Goal: Task Accomplishment & Management: Use online tool/utility

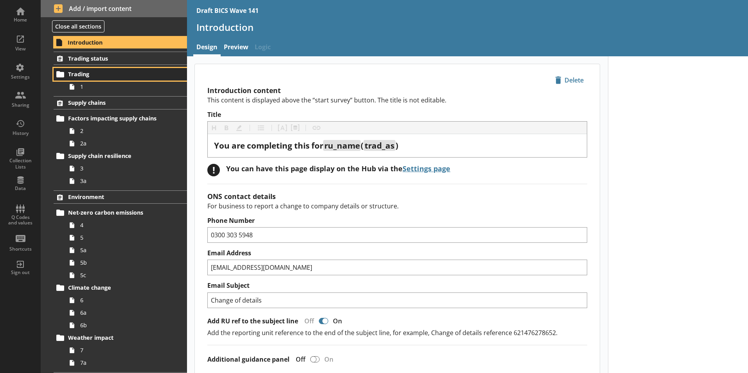
click at [80, 79] on link "Trading" at bounding box center [120, 74] width 133 height 13
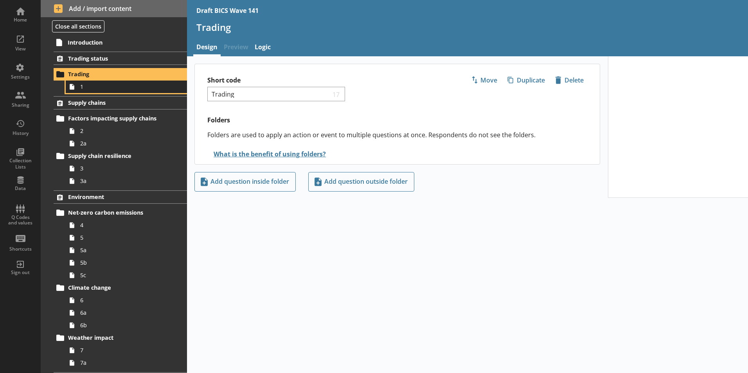
click at [83, 89] on span "1" at bounding box center [123, 86] width 87 height 7
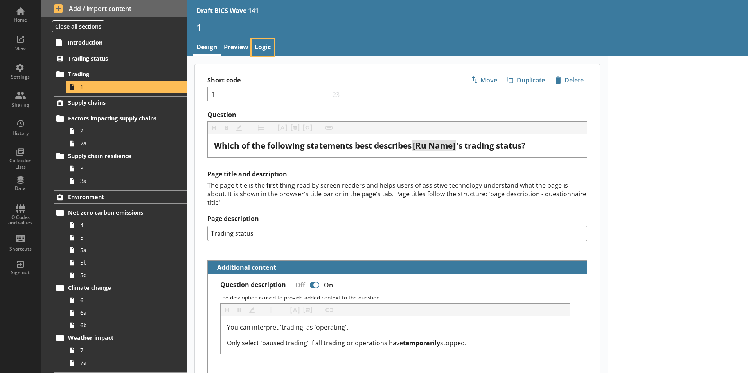
click at [265, 48] on link "Logic" at bounding box center [263, 48] width 22 height 17
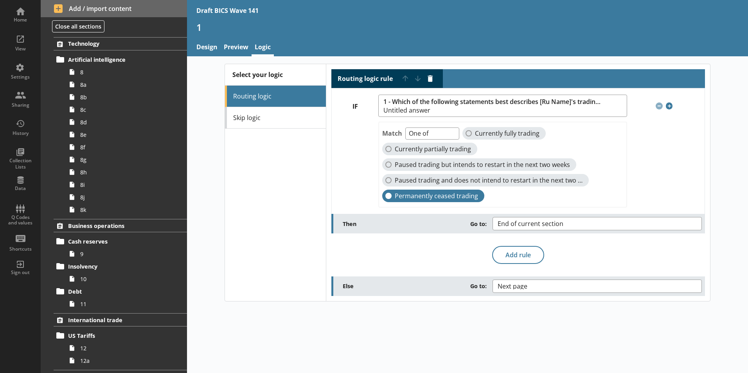
scroll to position [352, 0]
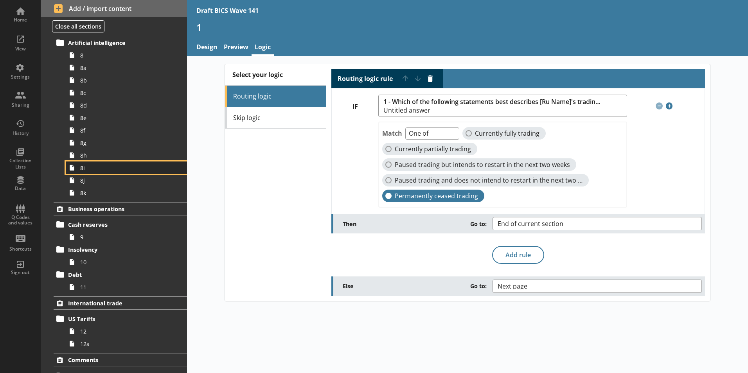
click at [83, 167] on span "8i" at bounding box center [123, 167] width 87 height 7
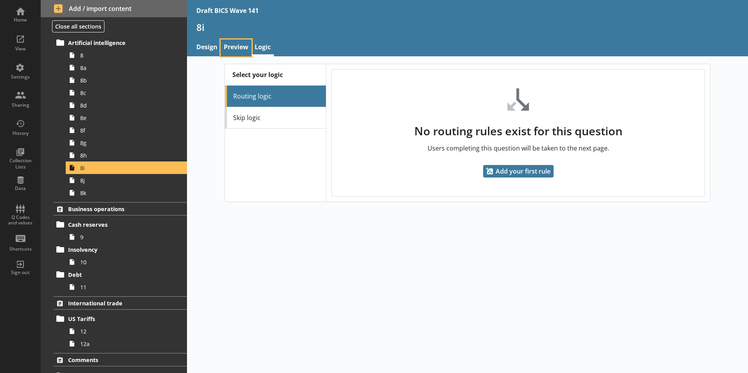
click at [244, 50] on link "Preview" at bounding box center [236, 48] width 31 height 17
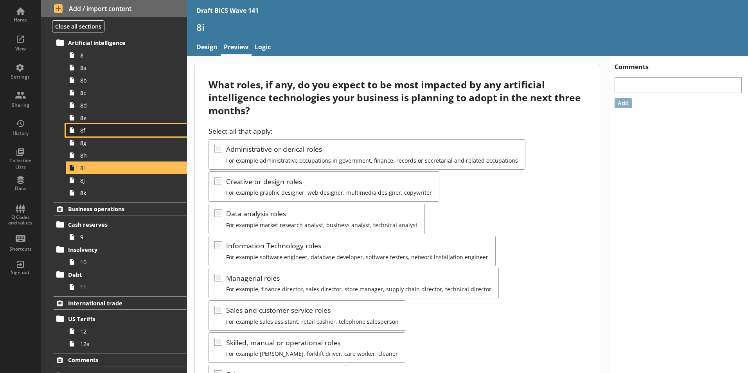
click at [88, 135] on link "8f" at bounding box center [126, 130] width 121 height 13
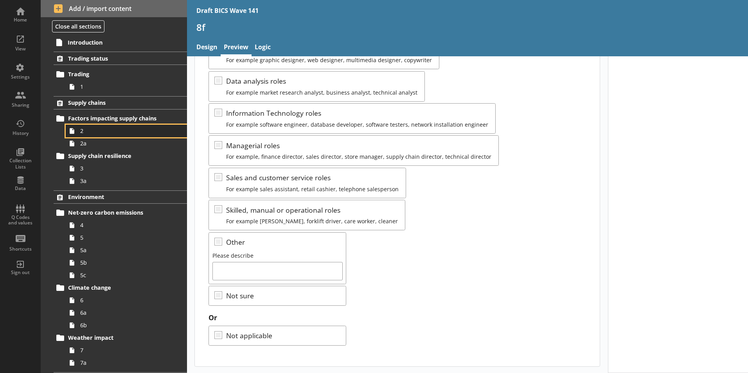
click at [84, 132] on span "2" at bounding box center [123, 130] width 87 height 7
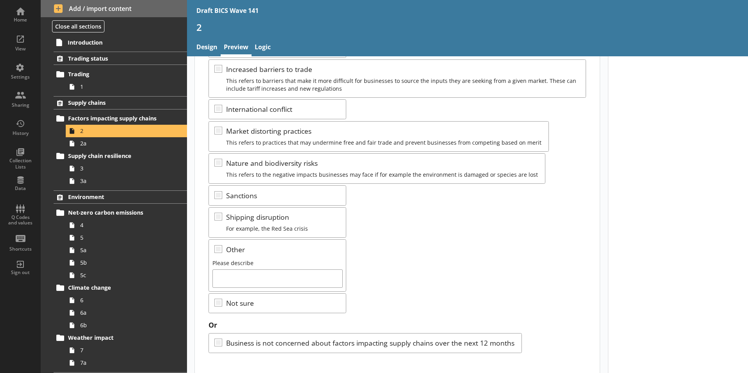
scroll to position [139, 0]
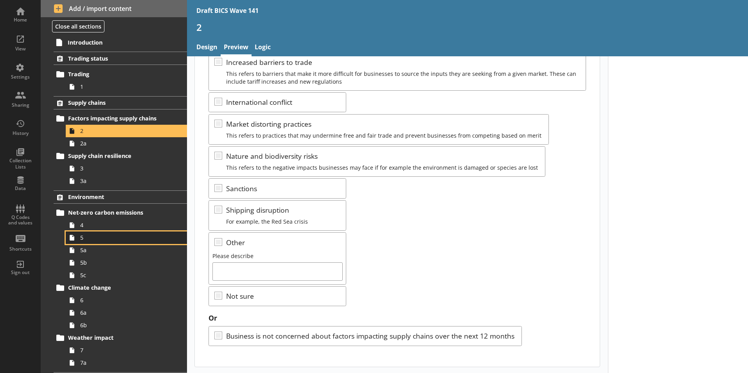
click at [79, 241] on link "5" at bounding box center [126, 238] width 121 height 13
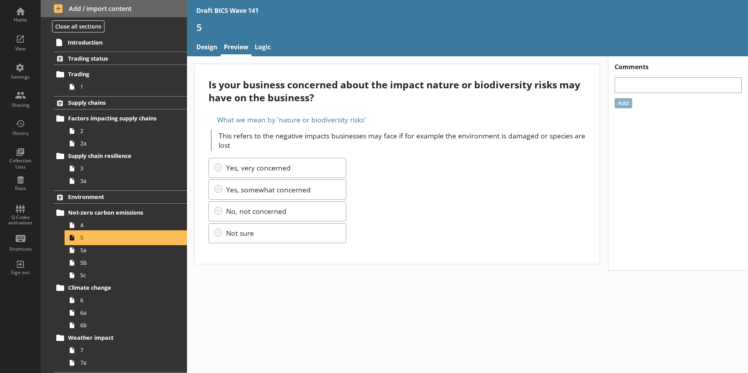
click at [79, 241] on link "5" at bounding box center [126, 238] width 121 height 13
click at [212, 43] on link "Design" at bounding box center [206, 48] width 27 height 17
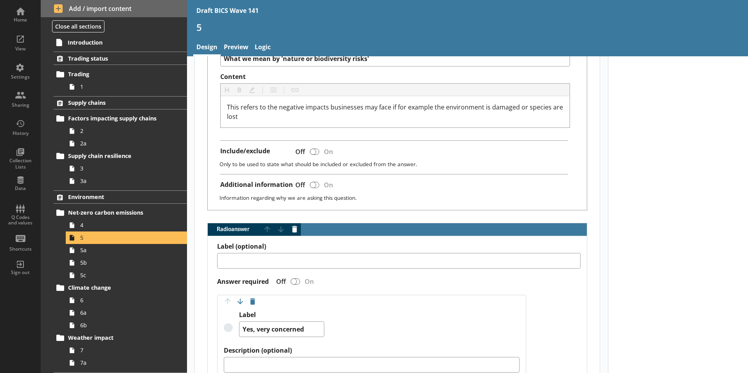
scroll to position [352, 0]
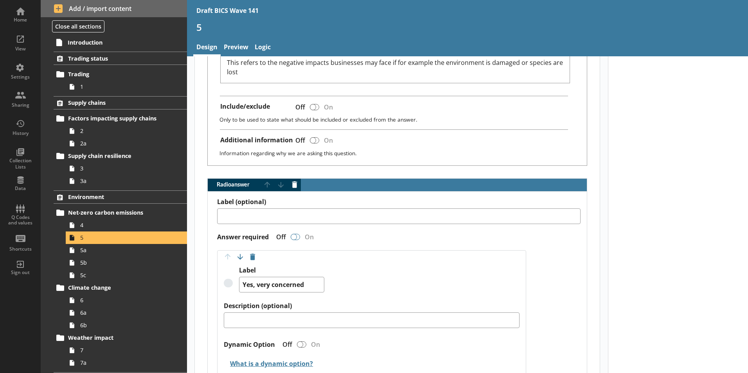
click at [293, 234] on div "Radio answer" at bounding box center [294, 237] width 6 height 6
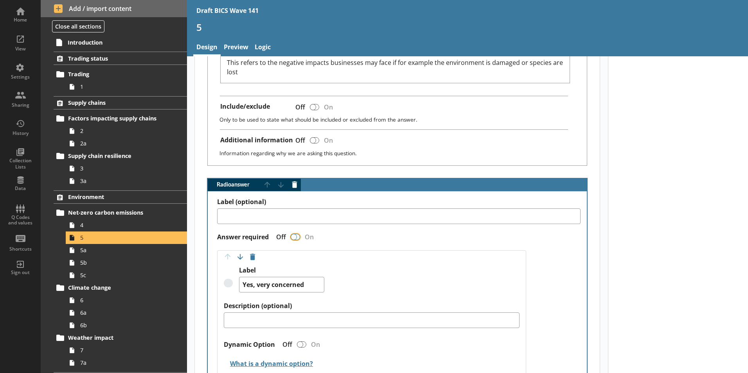
type textarea "x"
checkbox input "true"
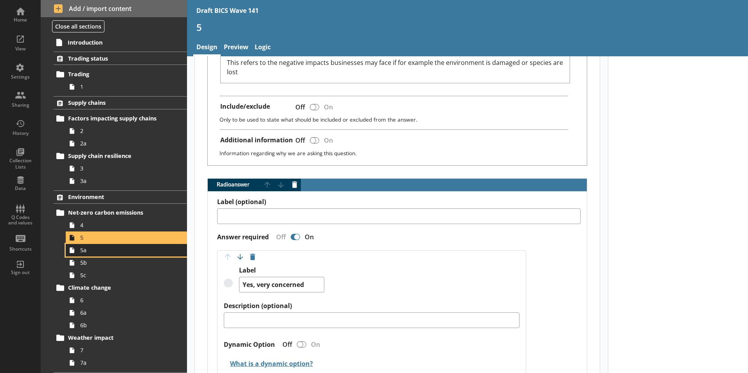
click at [90, 252] on span "5a" at bounding box center [123, 250] width 87 height 7
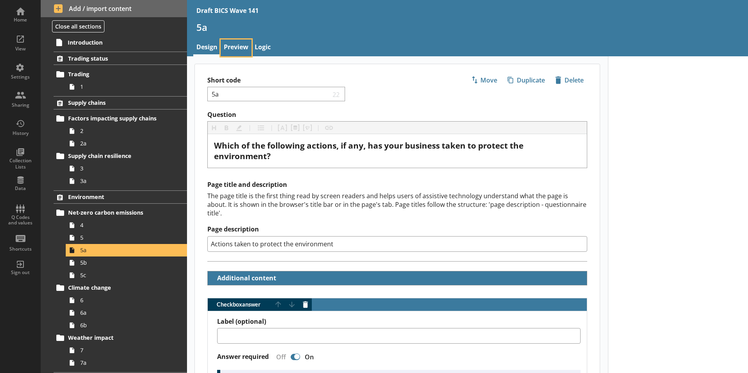
click at [234, 48] on link "Preview" at bounding box center [236, 48] width 31 height 17
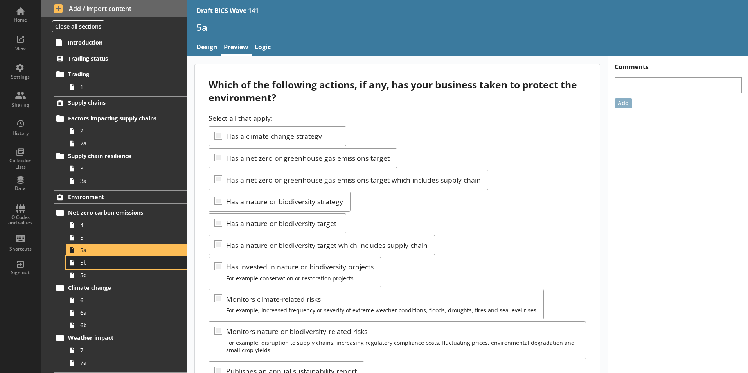
click at [93, 264] on span "5b" at bounding box center [123, 262] width 87 height 7
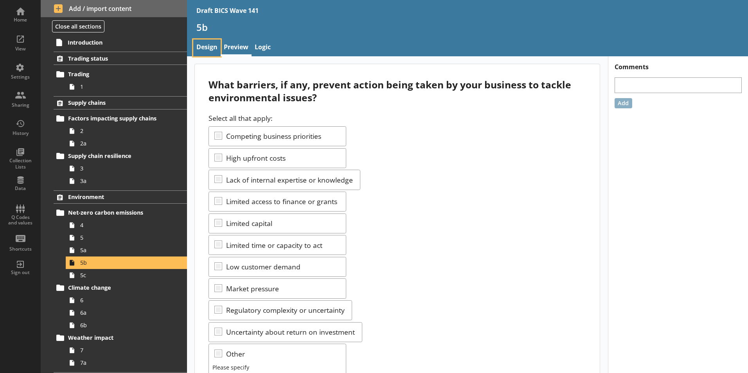
click at [200, 43] on link "Design" at bounding box center [206, 48] width 27 height 17
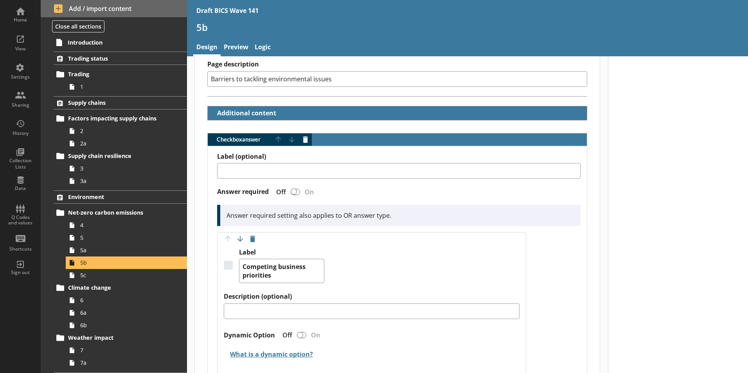
scroll to position [78, 0]
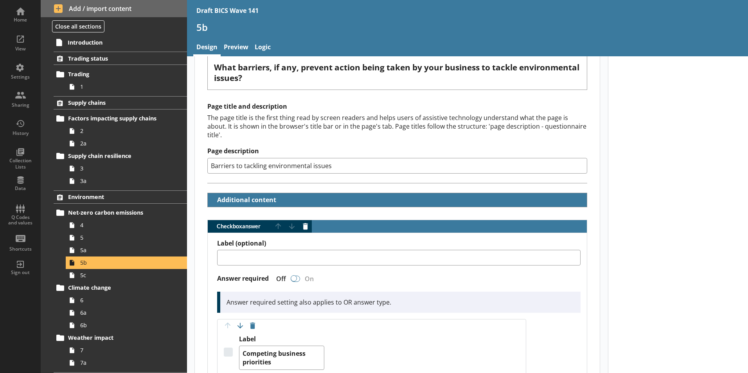
click at [292, 275] on div "Checkbox answer" at bounding box center [294, 278] width 6 height 6
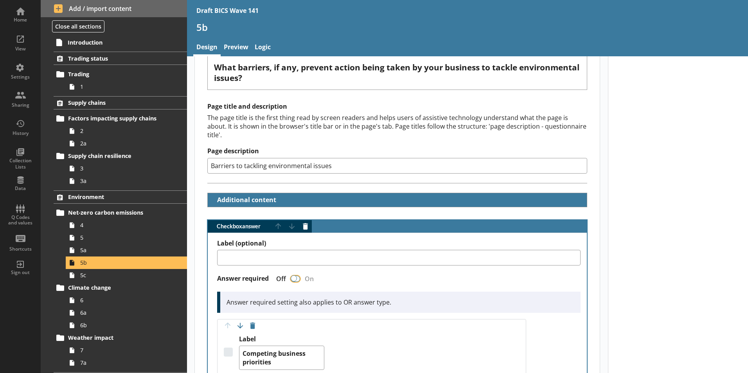
type textarea "x"
checkbox input "true"
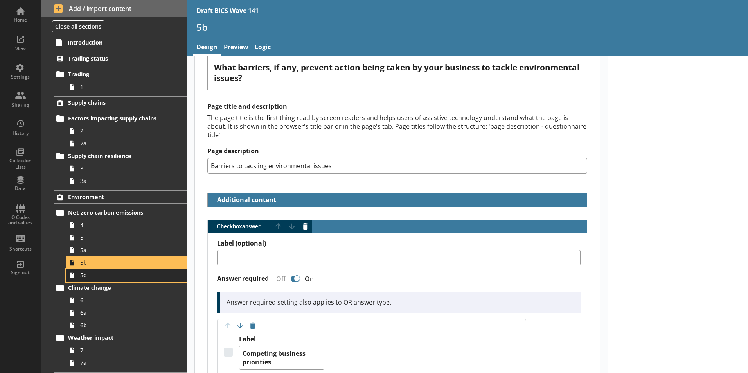
click at [88, 277] on span "5c" at bounding box center [123, 275] width 87 height 7
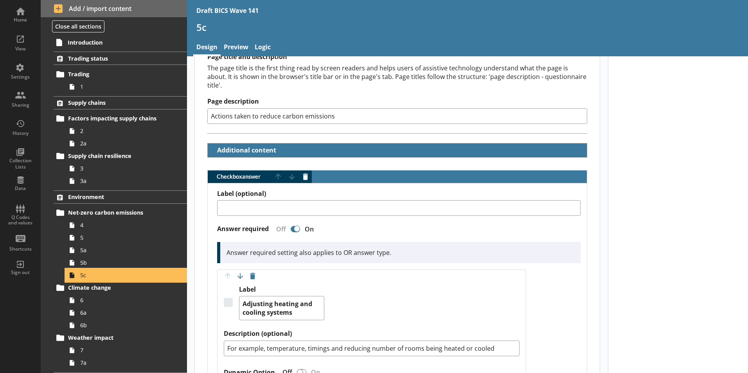
scroll to position [196, 0]
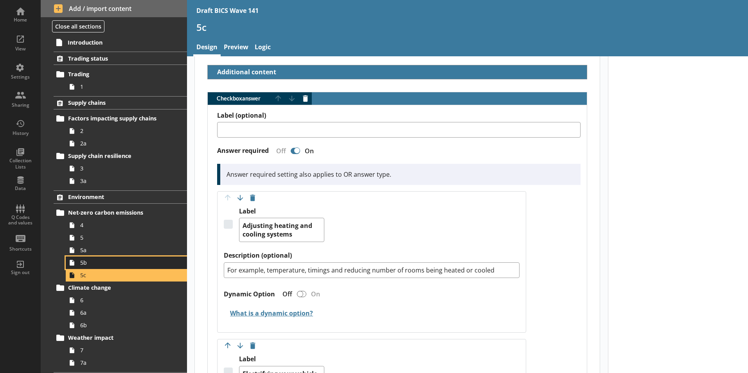
click at [93, 265] on span "5b" at bounding box center [123, 262] width 87 height 7
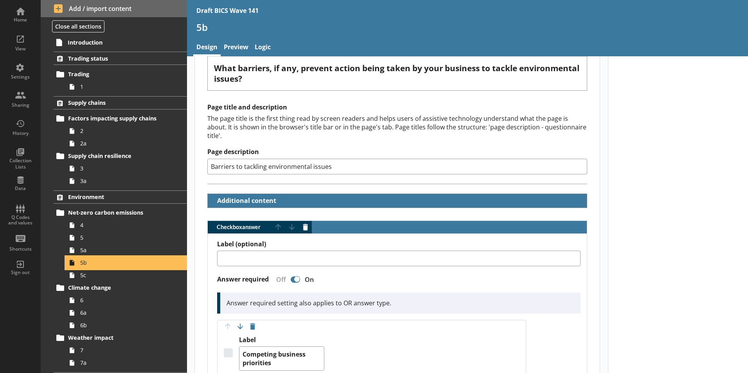
scroll to position [78, 0]
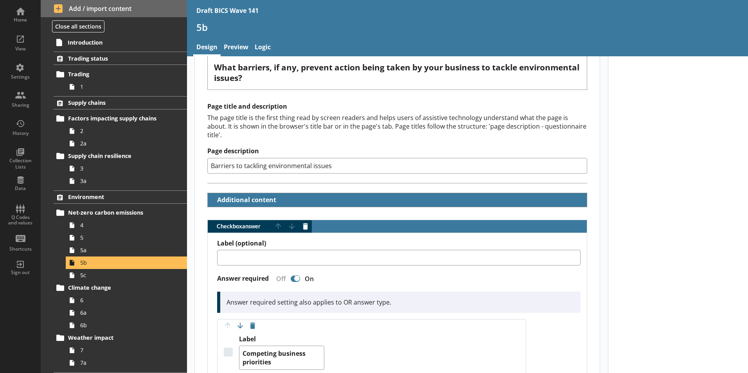
drag, startPoint x: 627, startPoint y: 285, endPoint x: 623, endPoint y: 285, distance: 4.3
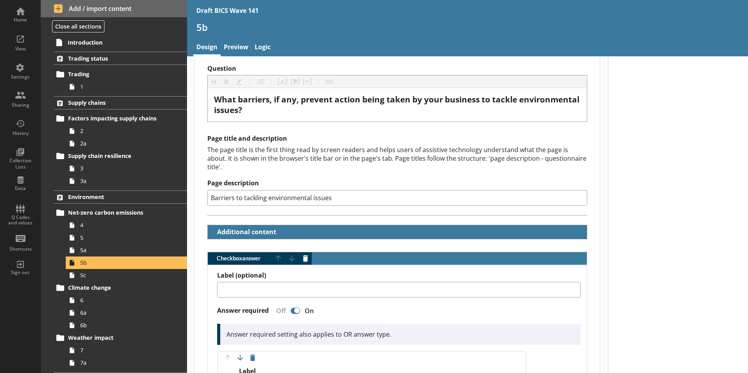
scroll to position [117, 0]
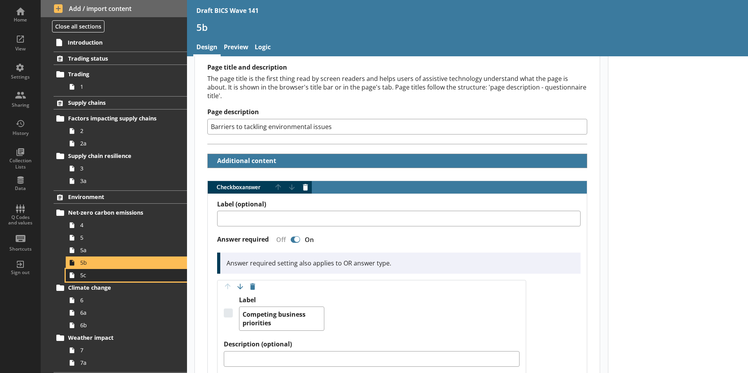
click at [81, 277] on span "5c" at bounding box center [123, 275] width 87 height 7
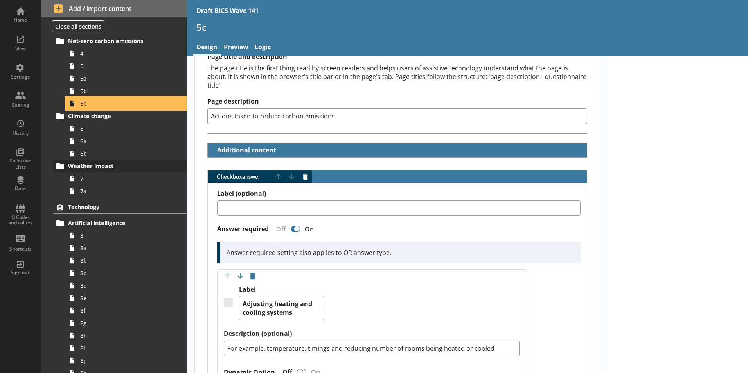
scroll to position [235, 0]
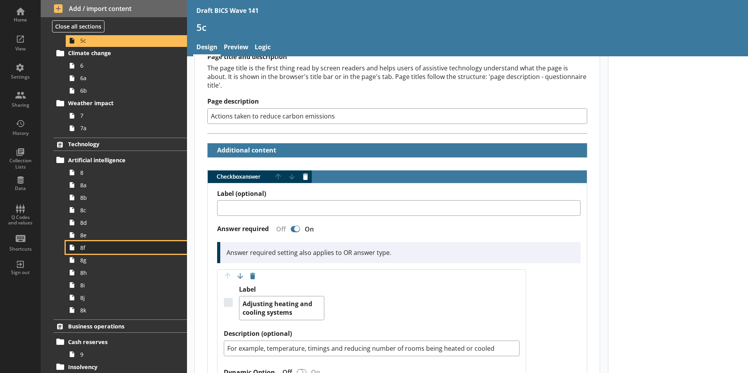
click at [83, 248] on span "8f" at bounding box center [123, 247] width 87 height 7
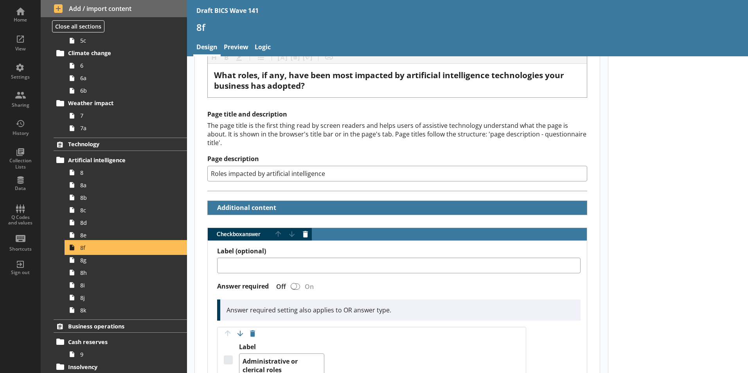
scroll to position [78, 0]
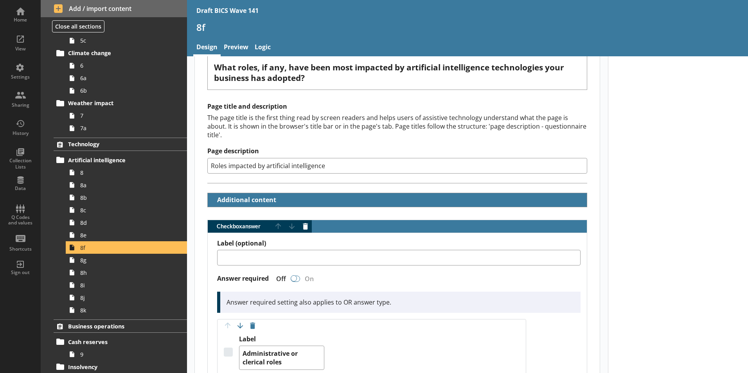
click at [293, 275] on div "Checkbox answer" at bounding box center [294, 278] width 6 height 6
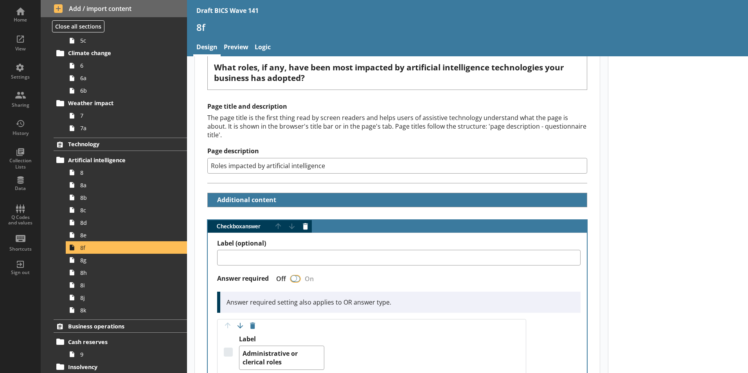
type textarea "x"
checkbox input "true"
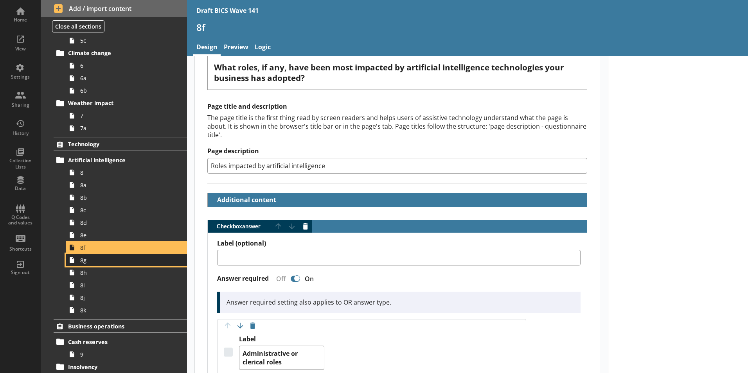
click at [84, 261] on span "8g" at bounding box center [123, 260] width 87 height 7
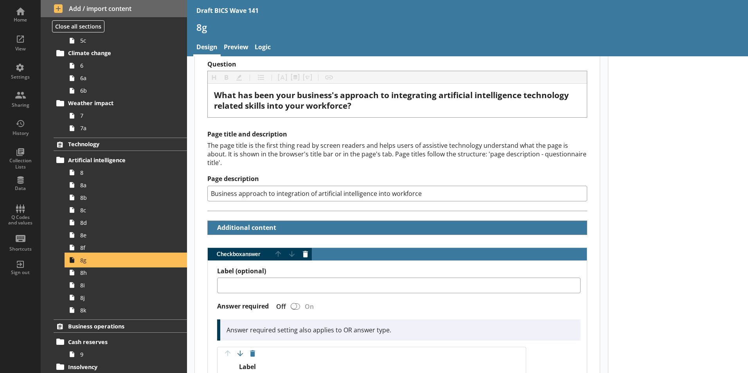
scroll to position [117, 0]
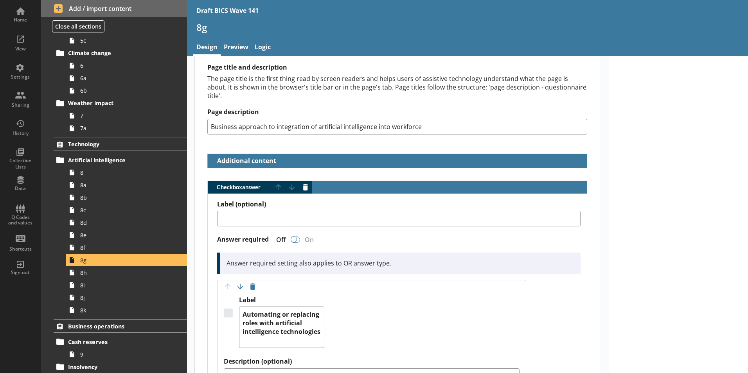
click at [295, 236] on div "Checkbox answer" at bounding box center [294, 239] width 6 height 6
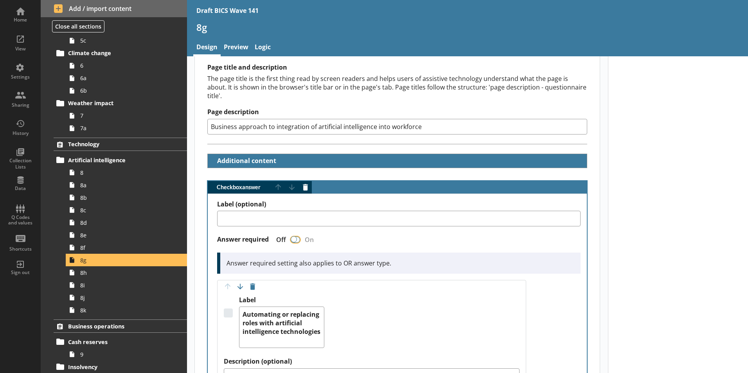
type textarea "x"
checkbox input "true"
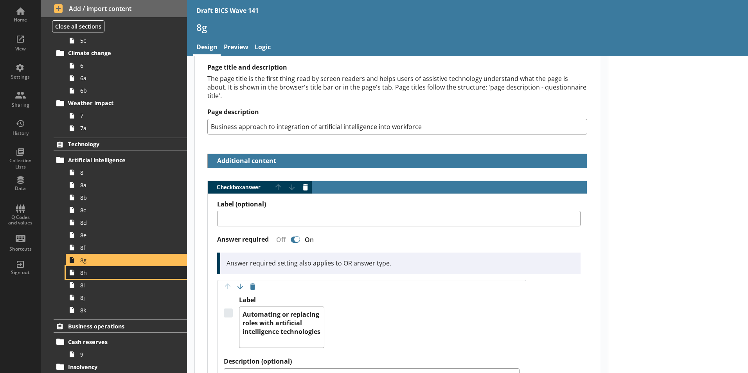
click at [83, 275] on span "8h" at bounding box center [123, 272] width 87 height 7
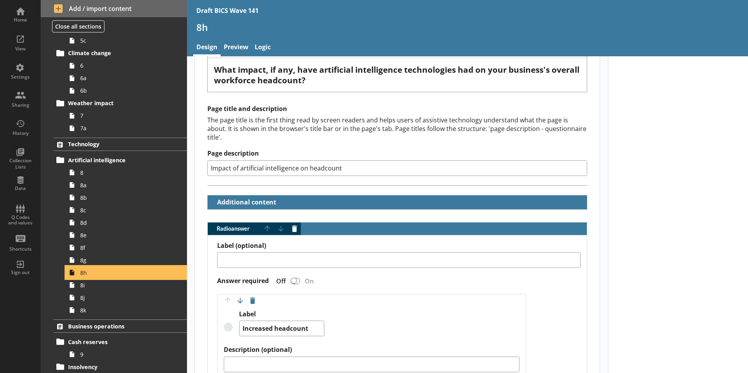
scroll to position [78, 0]
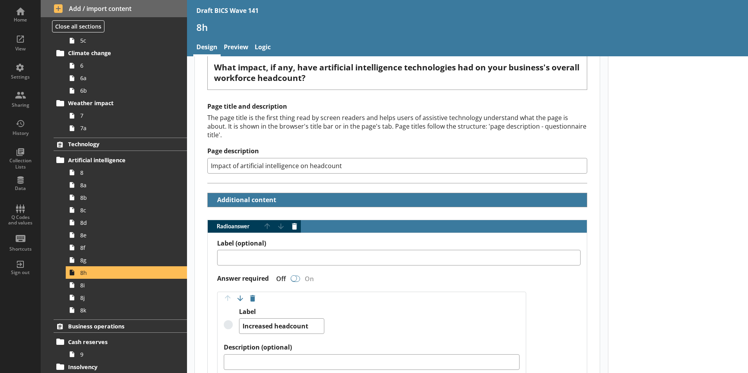
click at [293, 275] on div "Radio answer" at bounding box center [294, 278] width 6 height 6
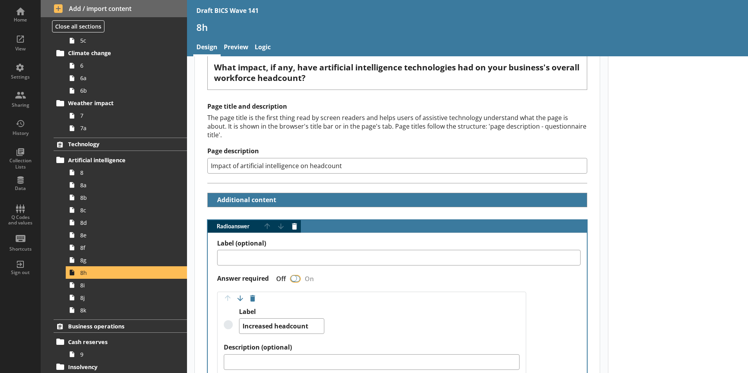
type textarea "x"
checkbox input "true"
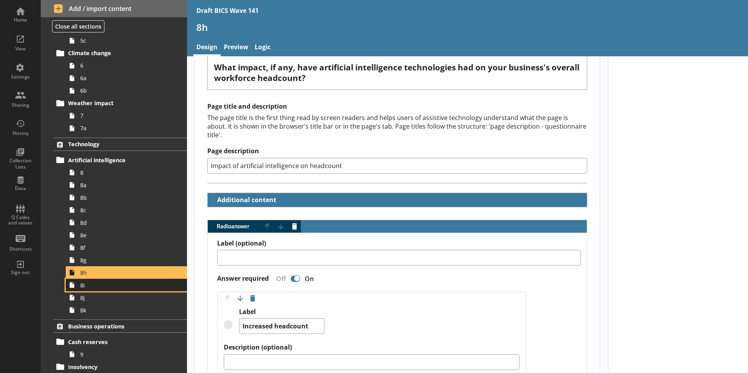
click at [83, 287] on span "8i" at bounding box center [123, 285] width 87 height 7
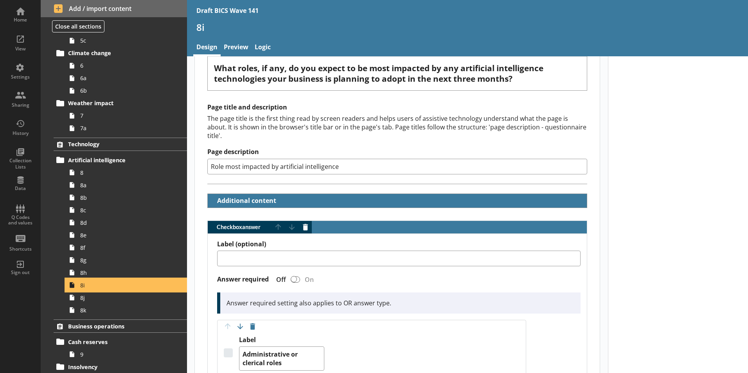
scroll to position [78, 0]
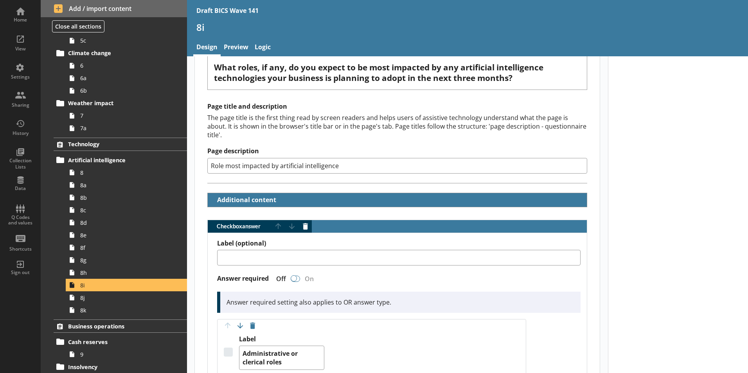
click at [295, 275] on div "Checkbox answer" at bounding box center [294, 278] width 6 height 6
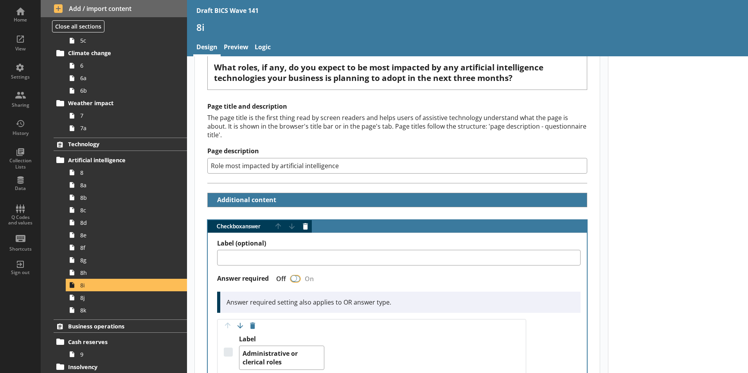
type textarea "x"
checkbox input "true"
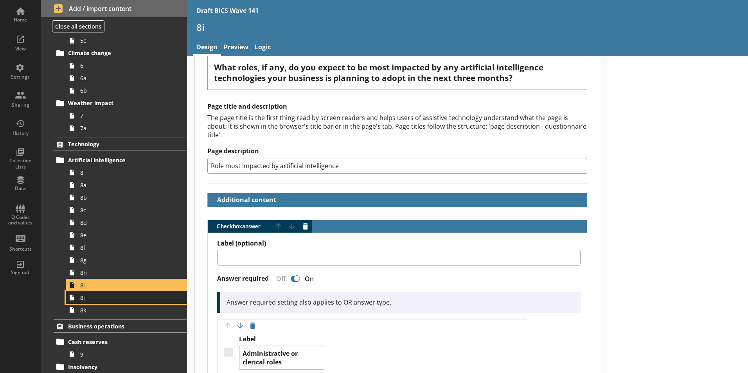
click at [82, 299] on span "8j" at bounding box center [123, 297] width 87 height 7
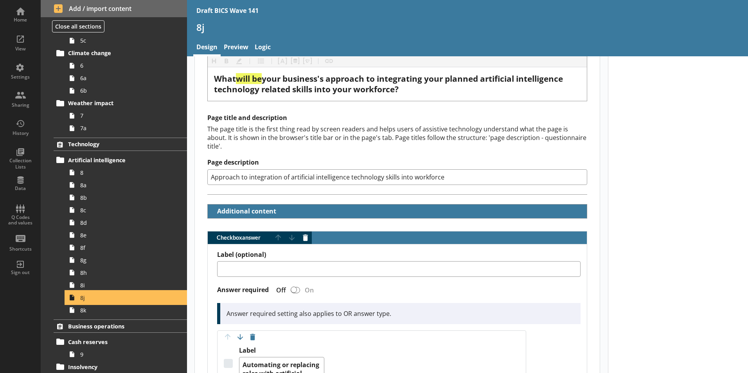
scroll to position [78, 0]
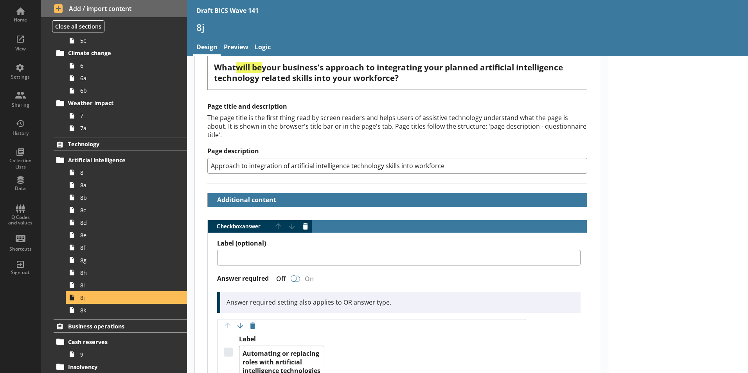
click at [293, 275] on div "Checkbox answer" at bounding box center [294, 278] width 6 height 6
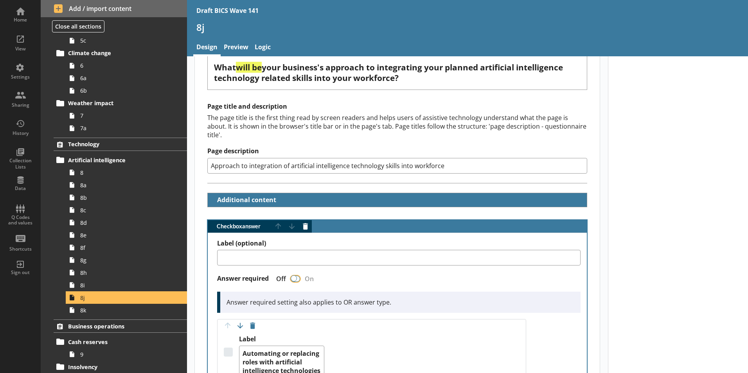
type textarea "x"
checkbox input "true"
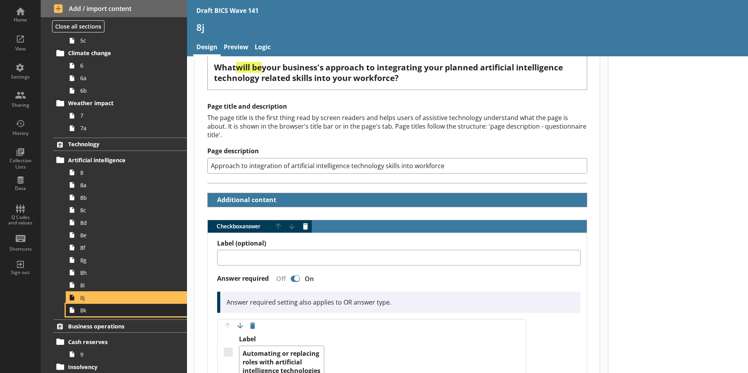
click at [104, 314] on span "8k" at bounding box center [123, 310] width 87 height 7
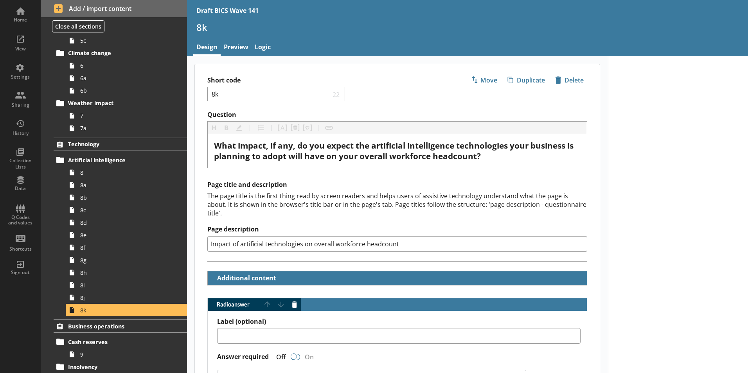
click at [293, 354] on div "Radio answer" at bounding box center [294, 357] width 6 height 6
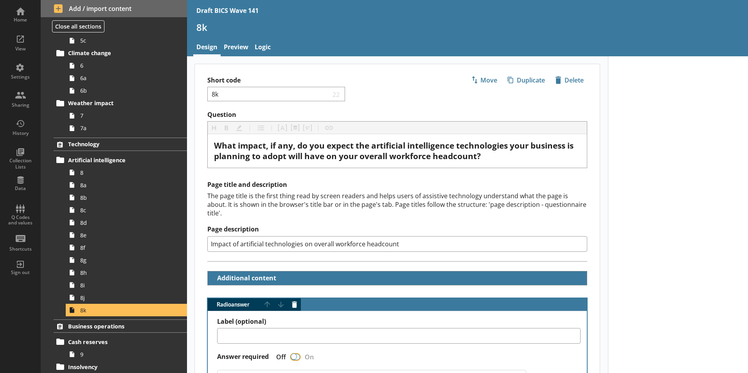
type textarea "x"
checkbox input "true"
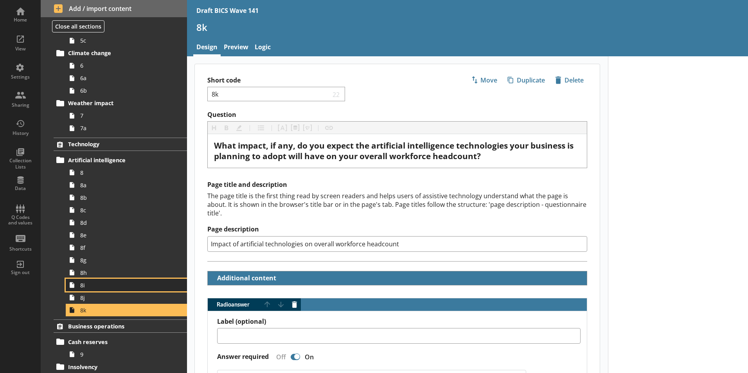
click at [83, 290] on link "8i" at bounding box center [126, 285] width 121 height 13
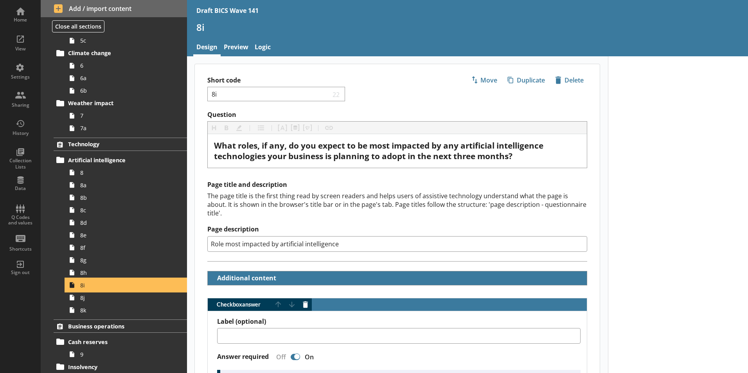
click at [85, 289] on span "8i" at bounding box center [123, 285] width 87 height 7
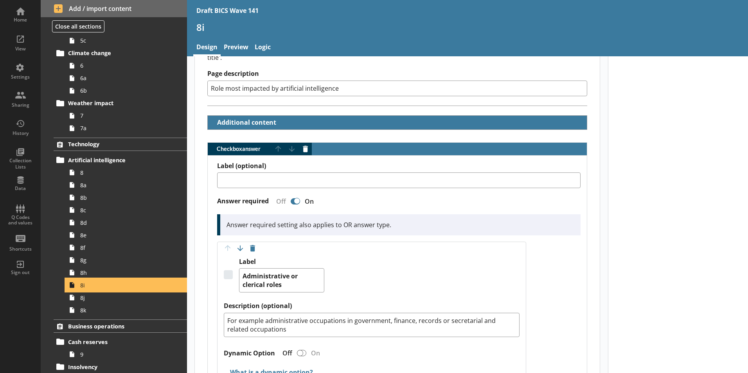
scroll to position [157, 0]
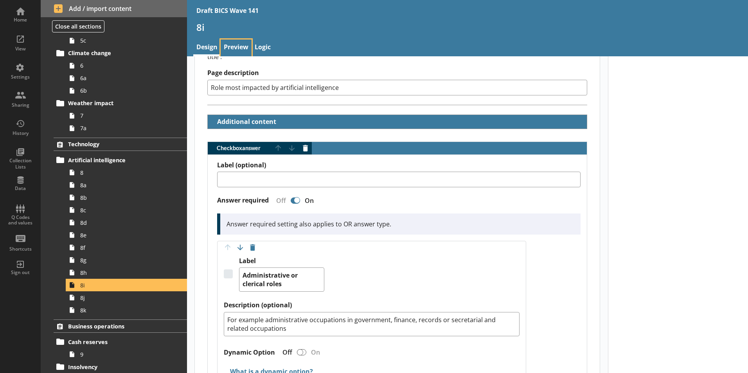
click at [237, 45] on link "Preview" at bounding box center [236, 48] width 31 height 17
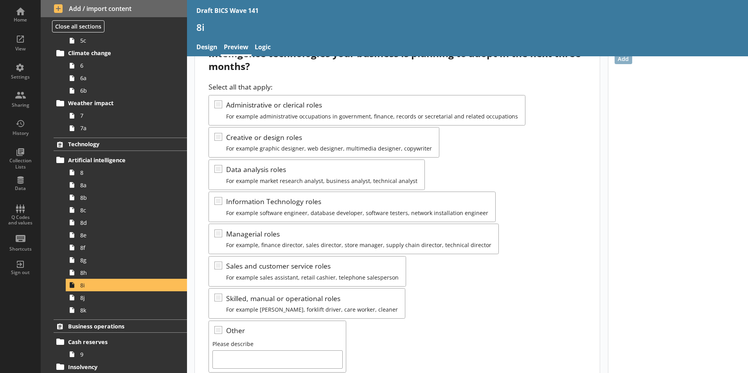
scroll to position [154, 0]
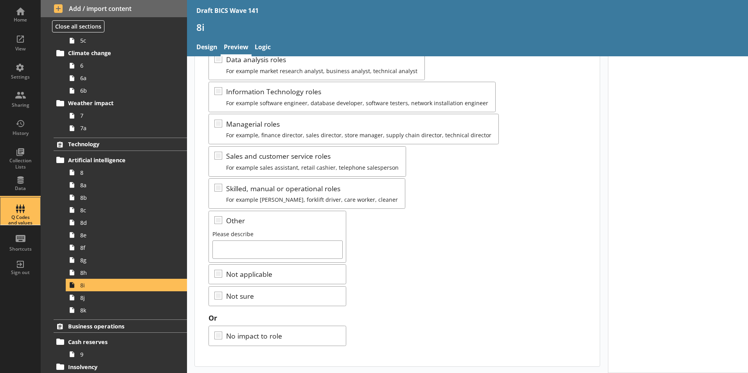
click at [19, 208] on div "Q Codes and values" at bounding box center [20, 211] width 27 height 27
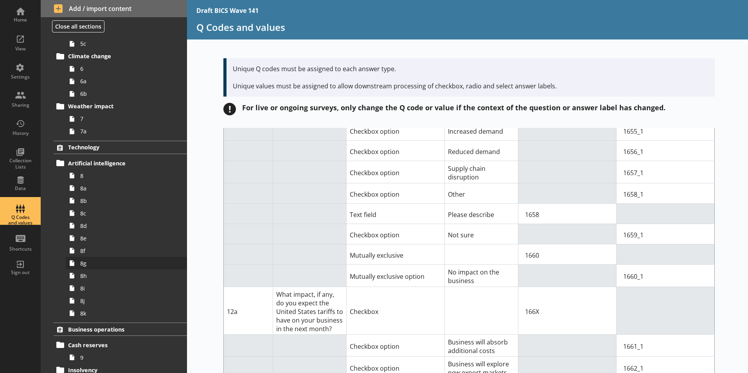
scroll to position [235, 0]
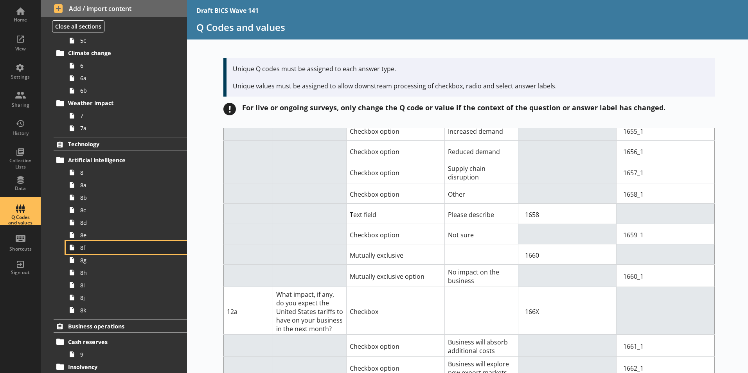
click at [88, 249] on span "8f" at bounding box center [123, 247] width 87 height 7
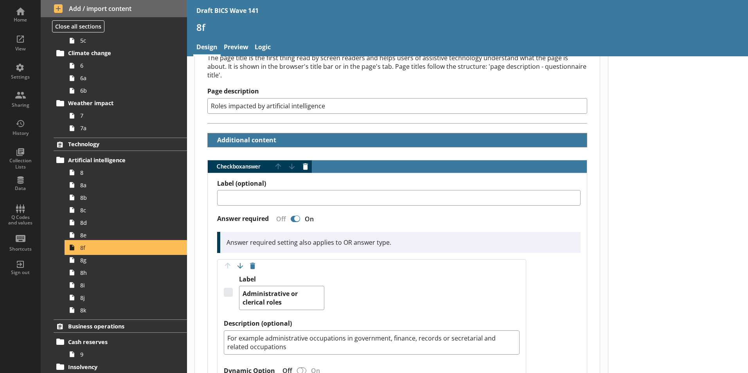
scroll to position [39, 0]
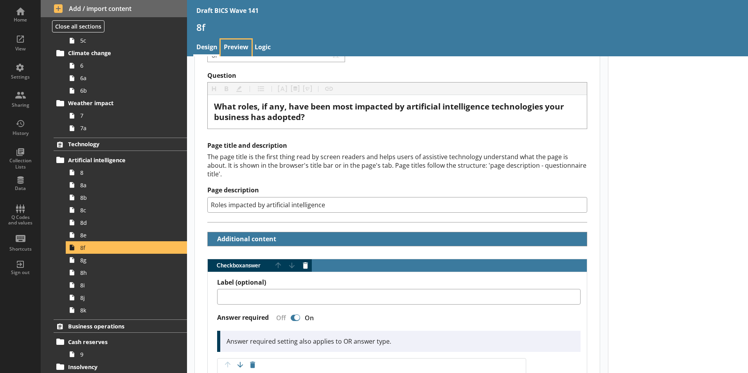
click at [234, 43] on link "Preview" at bounding box center [236, 48] width 31 height 17
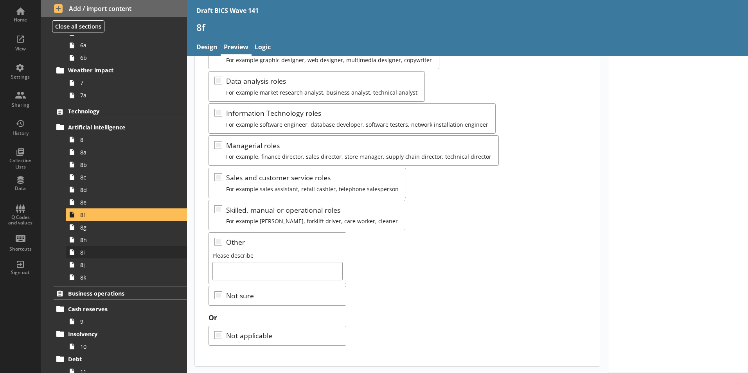
scroll to position [313, 0]
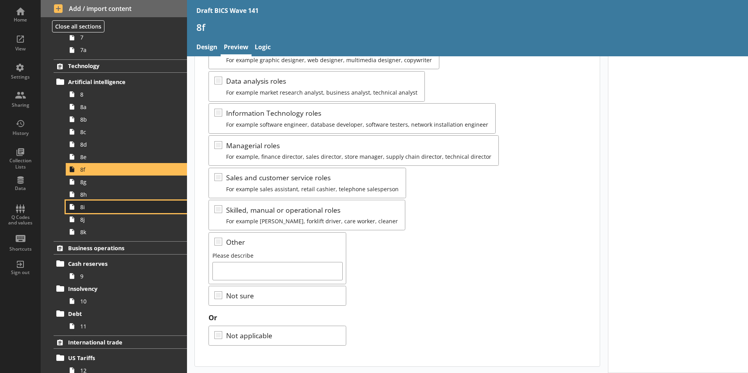
click at [88, 209] on span "8i" at bounding box center [123, 206] width 87 height 7
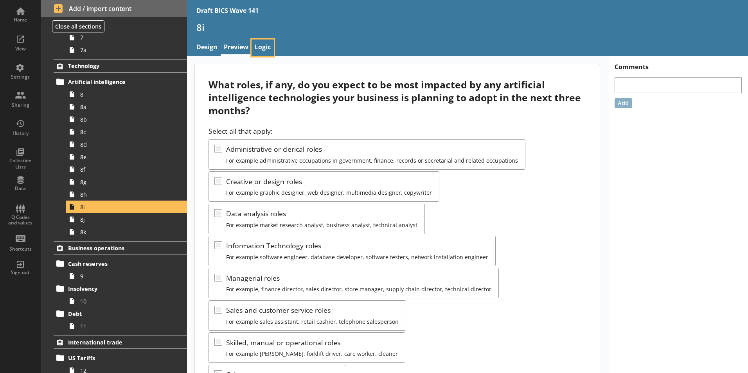
click at [265, 52] on link "Logic" at bounding box center [263, 48] width 22 height 17
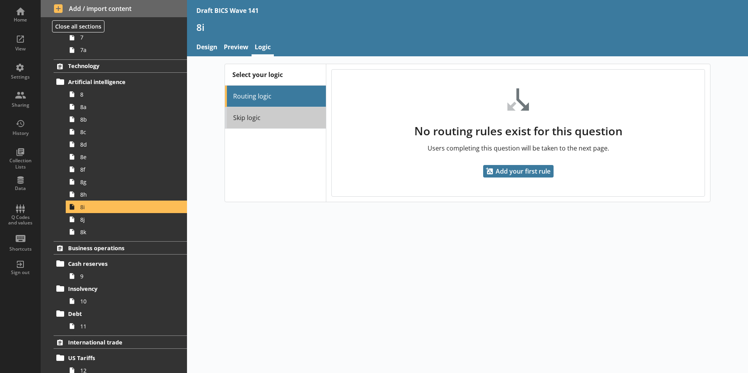
click at [240, 122] on link "Skip logic" at bounding box center [275, 118] width 101 height 22
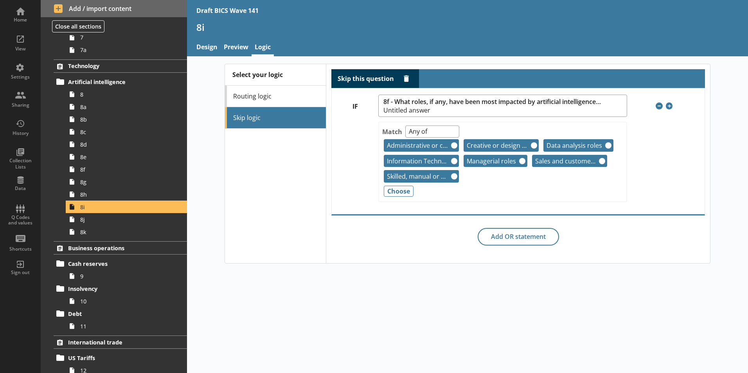
drag, startPoint x: 626, startPoint y: 283, endPoint x: 631, endPoint y: 278, distance: 6.4
click at [627, 282] on div "Select your logic Routing logic Skip logic Skip this question Delete rule IF 8f…" at bounding box center [467, 214] width 561 height 317
click at [237, 49] on link "Preview" at bounding box center [236, 48] width 31 height 17
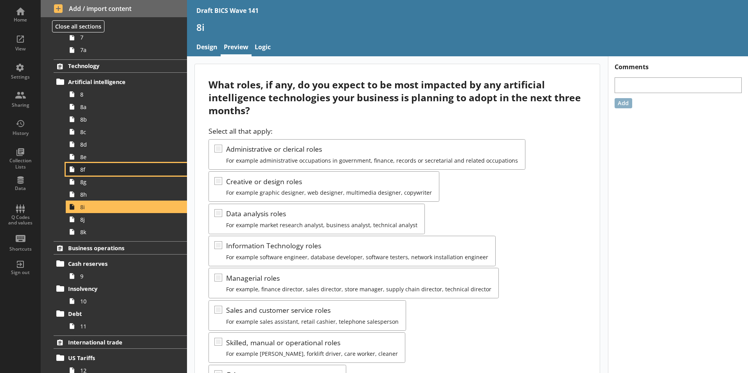
click at [83, 169] on span "8f" at bounding box center [123, 169] width 87 height 7
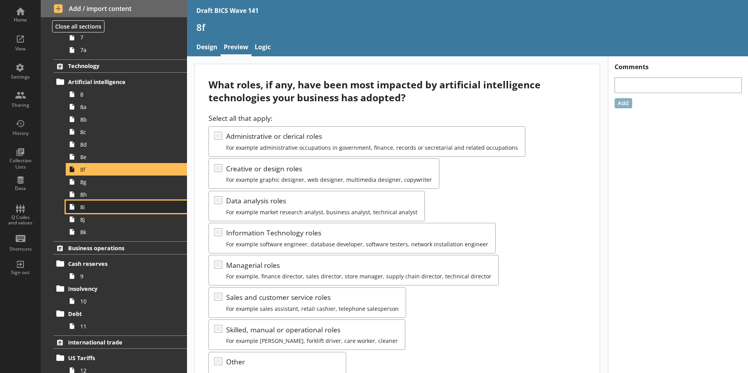
click at [87, 213] on link "8i" at bounding box center [126, 207] width 121 height 13
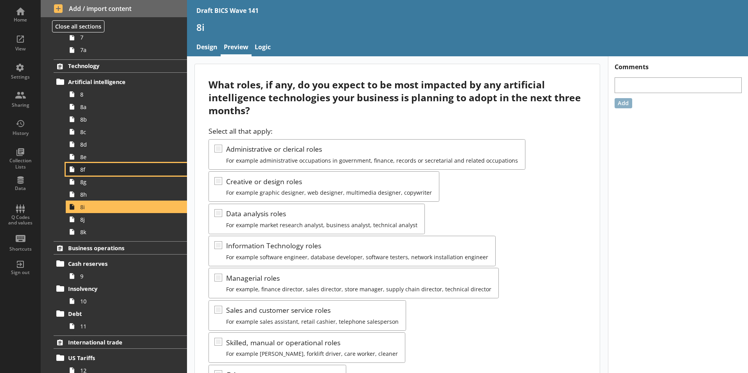
click at [84, 172] on span "8f" at bounding box center [123, 169] width 87 height 7
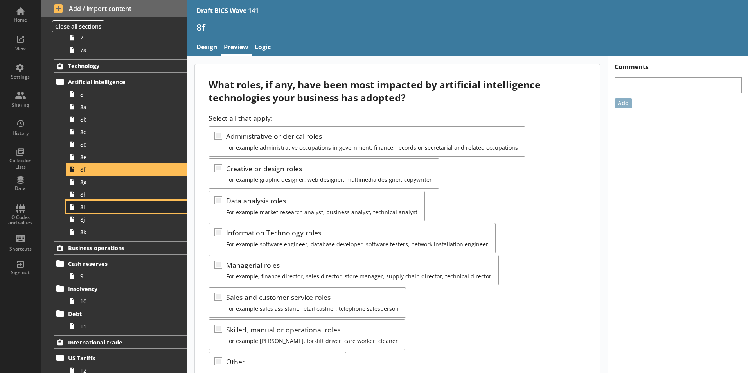
click at [84, 209] on span "8i" at bounding box center [123, 206] width 87 height 7
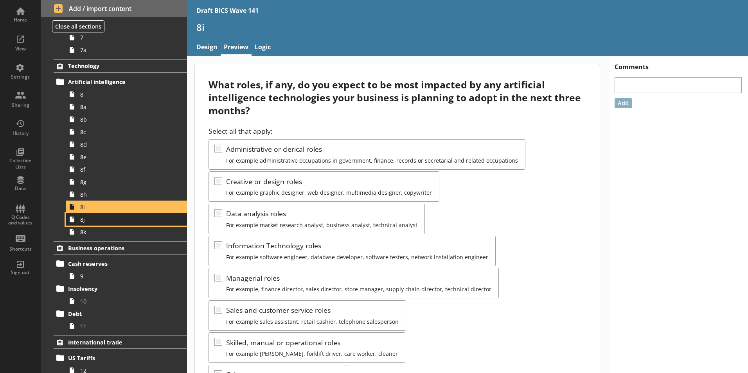
click at [88, 221] on span "8j" at bounding box center [123, 219] width 87 height 7
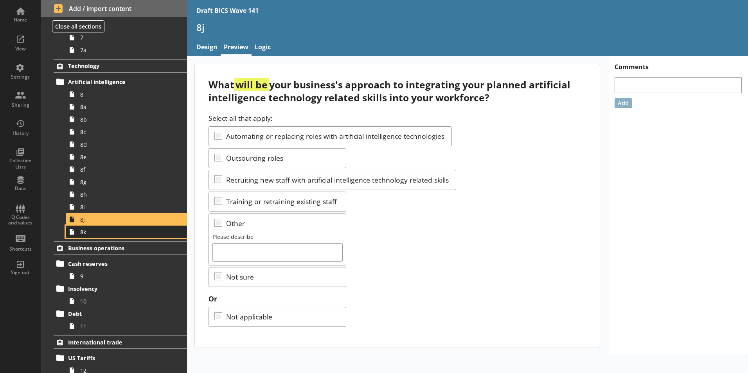
click at [85, 234] on span "8k" at bounding box center [123, 232] width 87 height 7
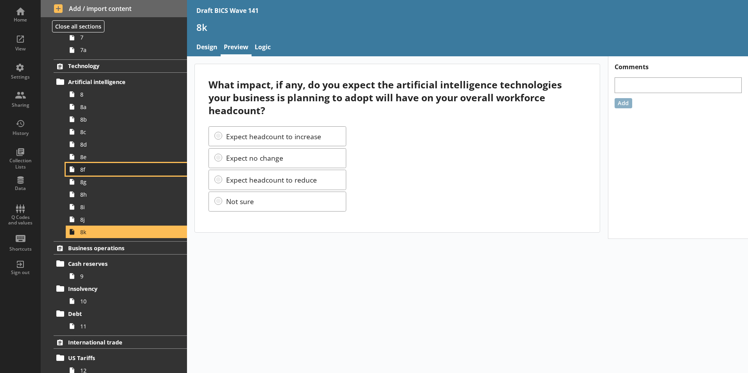
click at [85, 168] on span "8f" at bounding box center [123, 169] width 87 height 7
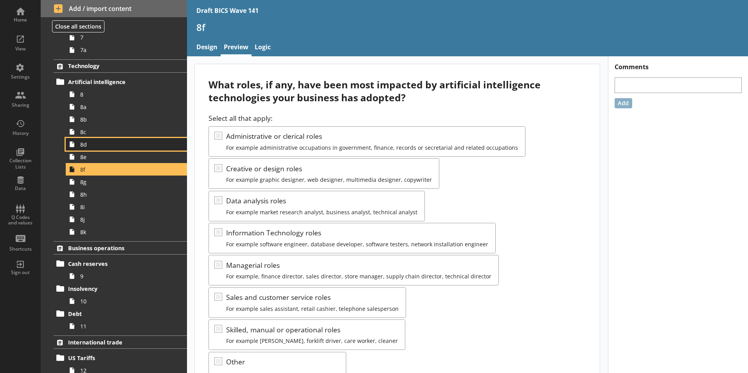
click at [85, 147] on span "8d" at bounding box center [123, 144] width 87 height 7
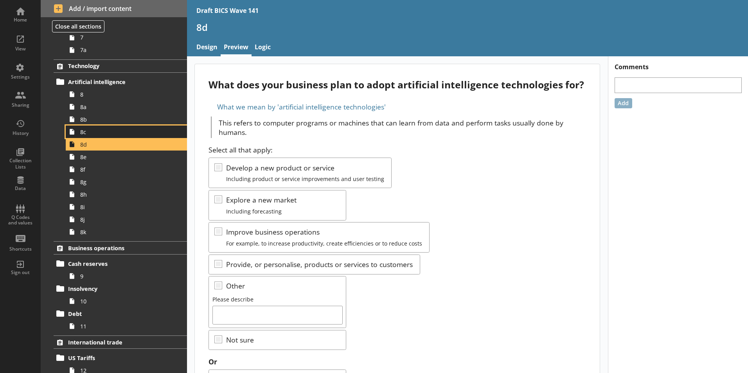
click at [85, 133] on span "8c" at bounding box center [123, 131] width 87 height 7
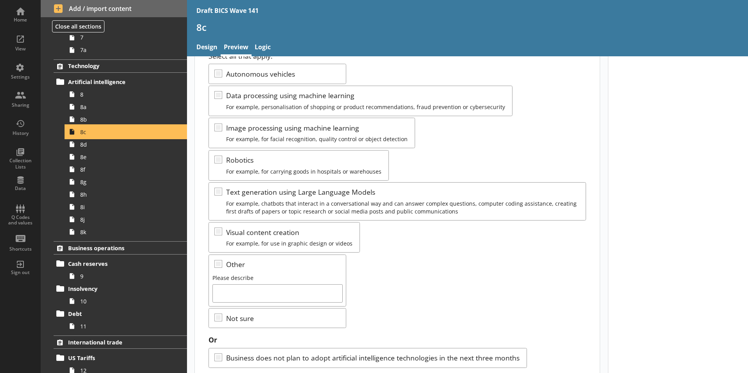
scroll to position [117, 0]
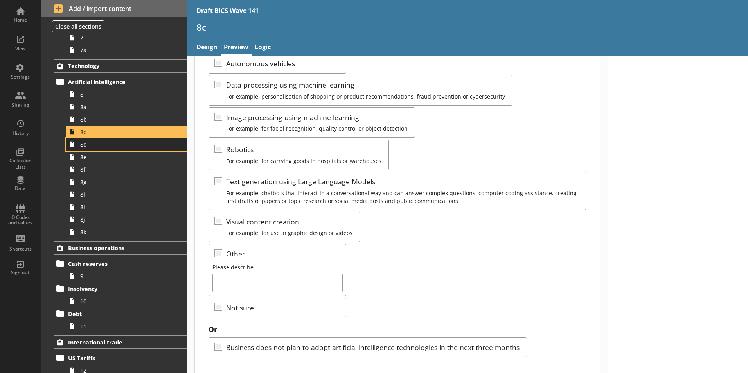
click at [87, 148] on span "8d" at bounding box center [123, 144] width 87 height 7
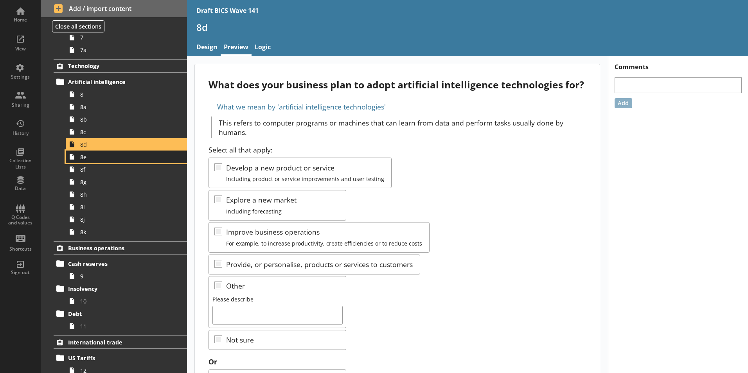
click at [85, 162] on link "8e" at bounding box center [126, 157] width 121 height 13
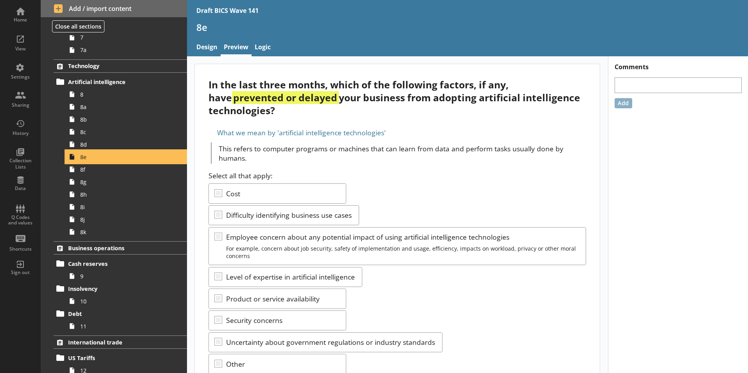
click at [78, 160] on link "8e" at bounding box center [126, 157] width 121 height 13
click at [83, 158] on span "8e" at bounding box center [123, 156] width 87 height 7
click at [82, 172] on span "8f" at bounding box center [123, 169] width 87 height 7
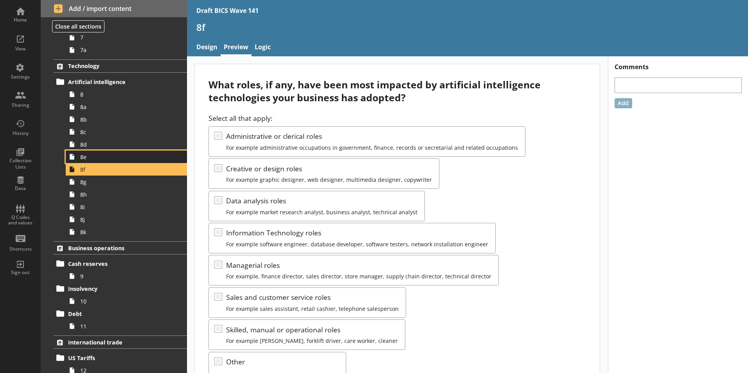
click at [78, 157] on icon at bounding box center [72, 157] width 13 height 13
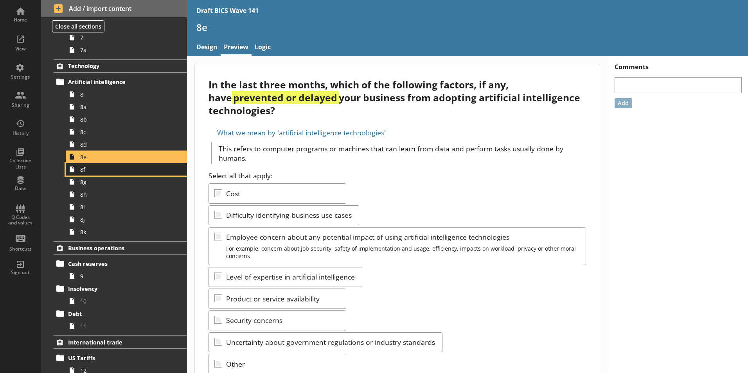
click at [84, 171] on span "8f" at bounding box center [123, 169] width 87 height 7
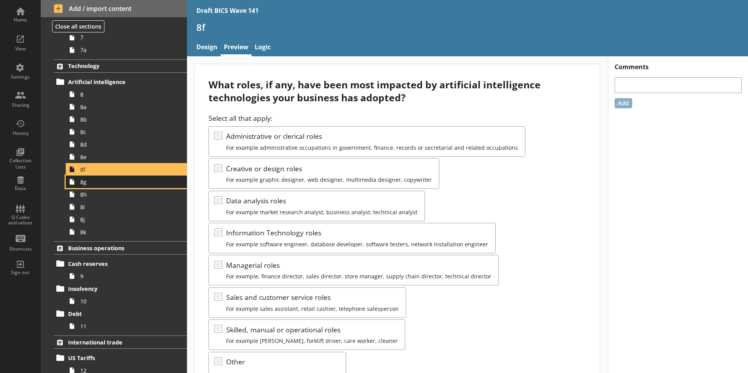
click at [84, 185] on span "8g" at bounding box center [123, 181] width 87 height 7
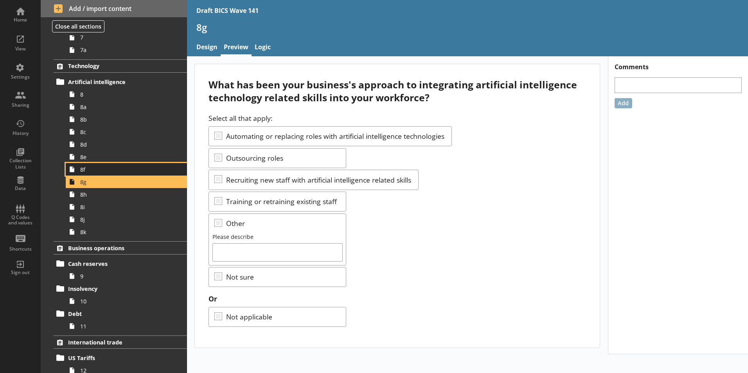
click at [85, 170] on span "8f" at bounding box center [123, 169] width 87 height 7
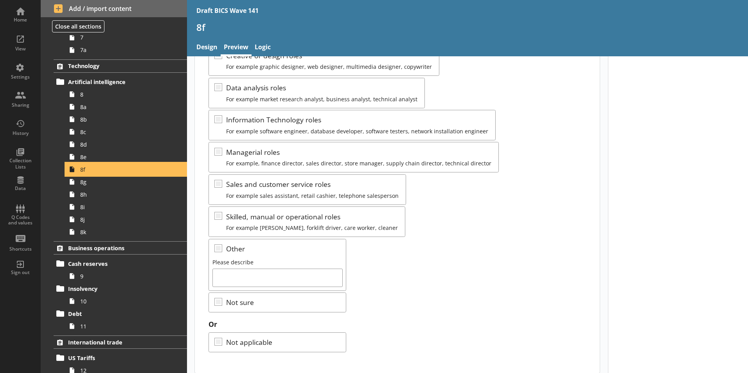
scroll to position [117, 0]
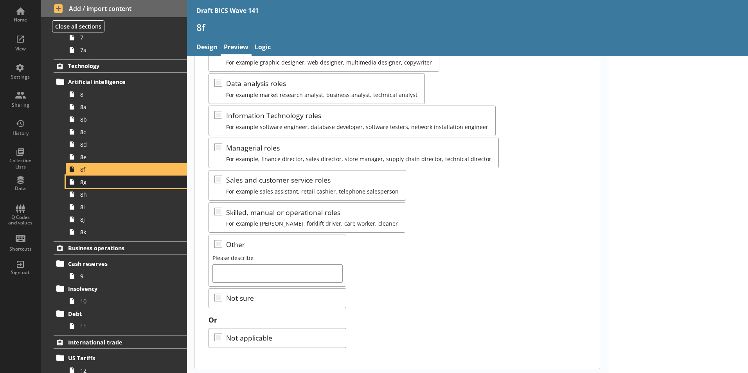
click at [87, 185] on span "8g" at bounding box center [123, 181] width 87 height 7
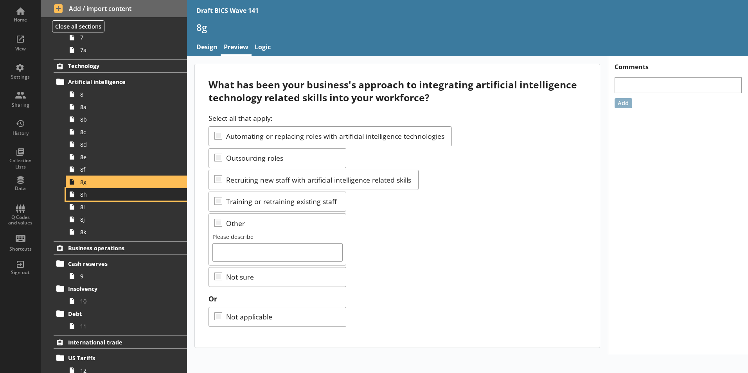
click at [86, 197] on span "8h" at bounding box center [123, 194] width 87 height 7
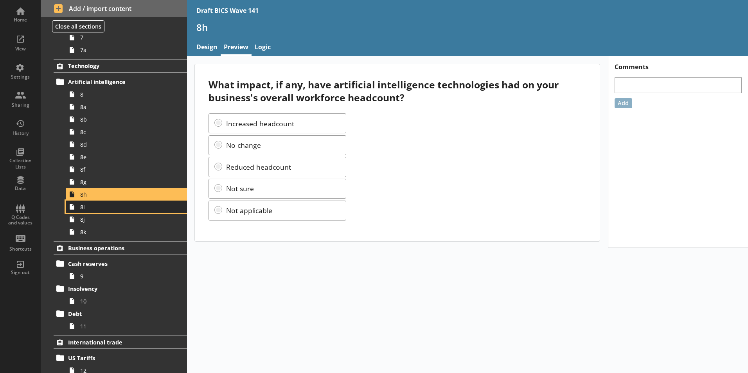
click at [88, 209] on span "8i" at bounding box center [123, 206] width 87 height 7
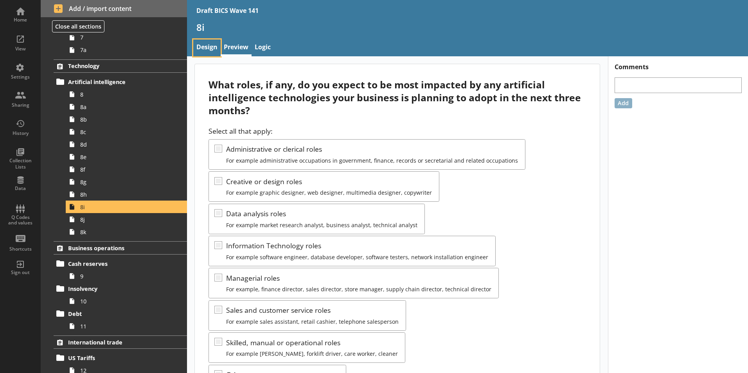
click at [211, 48] on link "Design" at bounding box center [206, 48] width 27 height 17
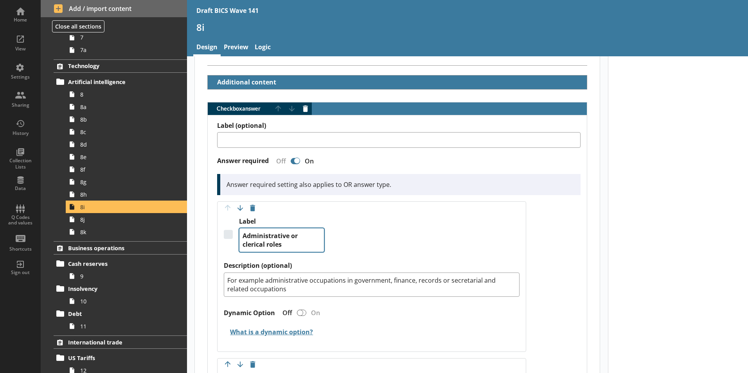
scroll to position [196, 0]
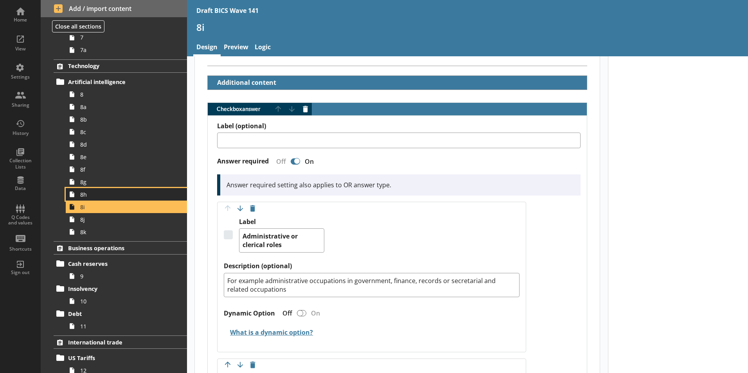
click at [81, 196] on span "8h" at bounding box center [123, 194] width 87 height 7
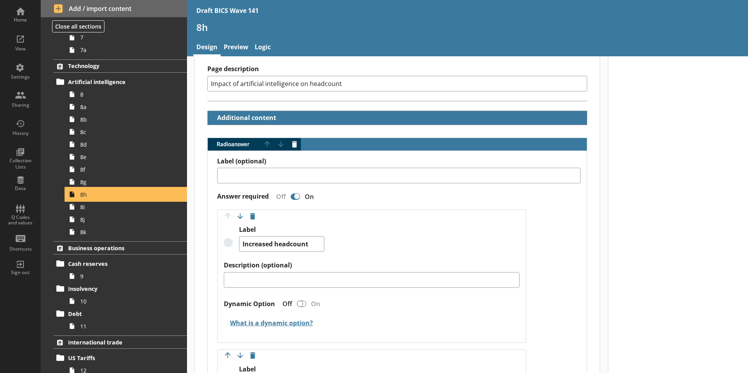
scroll to position [78, 0]
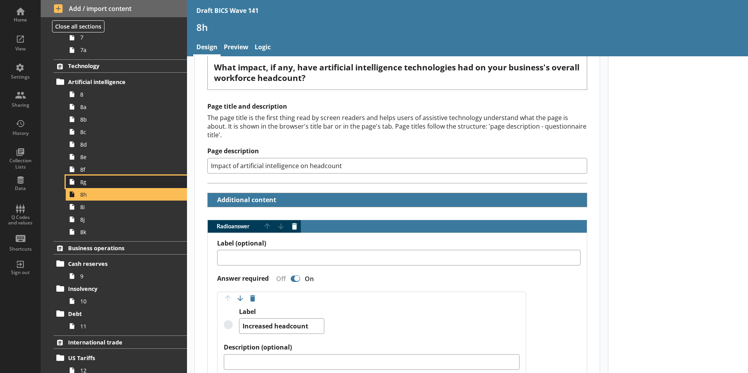
click at [84, 184] on span "8g" at bounding box center [123, 181] width 87 height 7
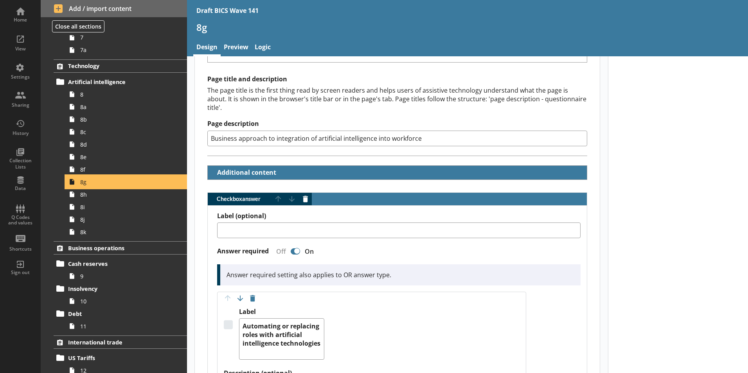
scroll to position [117, 0]
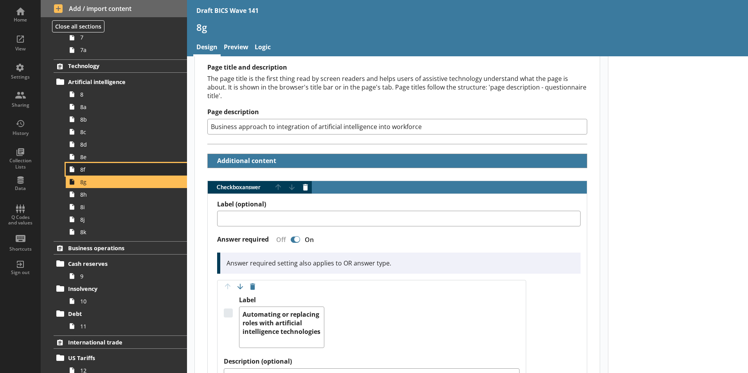
click at [86, 171] on span "8f" at bounding box center [123, 169] width 87 height 7
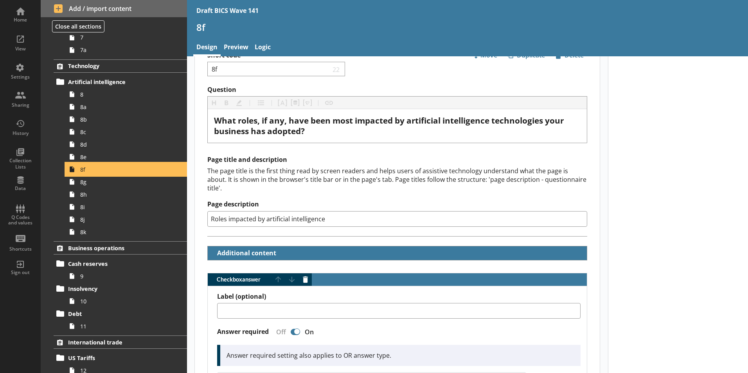
scroll to position [78, 0]
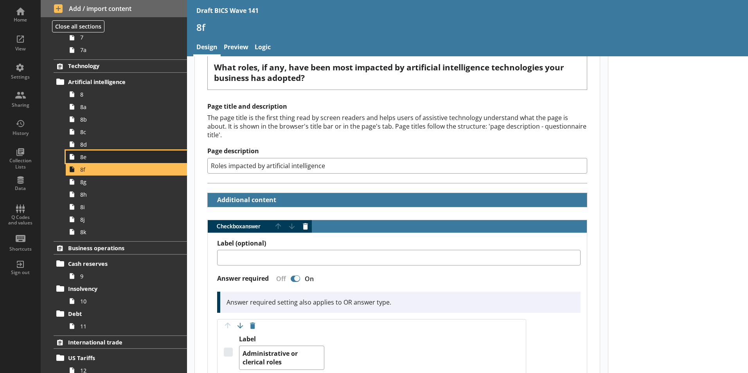
click at [89, 159] on span "8e" at bounding box center [123, 156] width 87 height 7
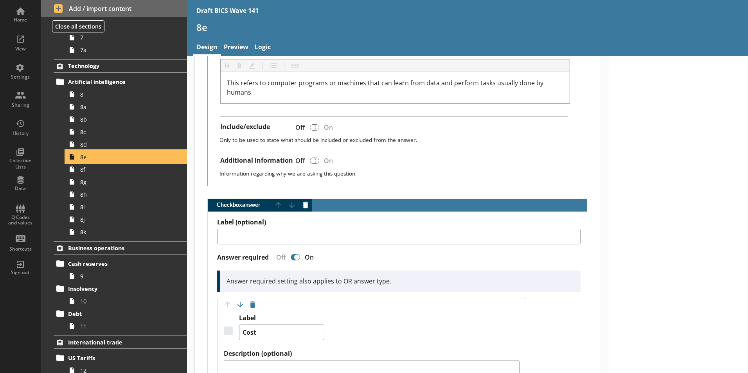
scroll to position [391, 0]
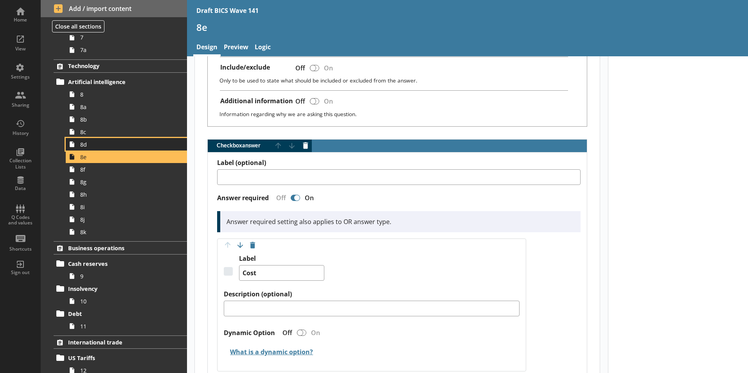
click at [78, 146] on link "8d" at bounding box center [126, 144] width 121 height 13
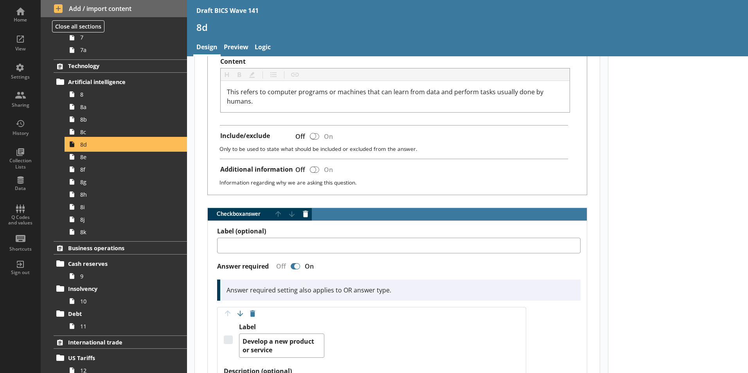
scroll to position [313, 0]
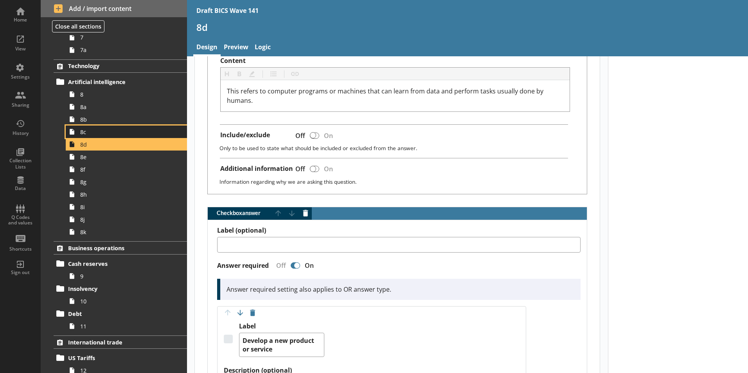
click at [79, 133] on link "8c" at bounding box center [126, 132] width 121 height 13
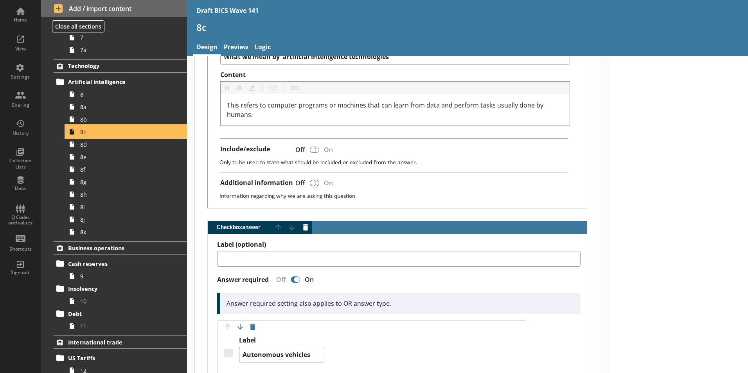
scroll to position [313, 0]
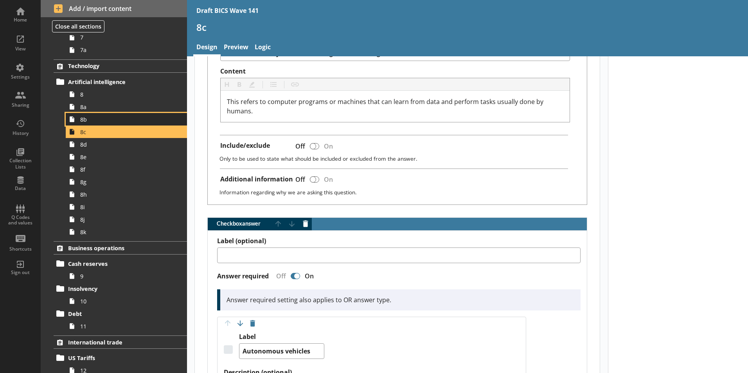
click at [86, 121] on span "8b" at bounding box center [123, 119] width 87 height 7
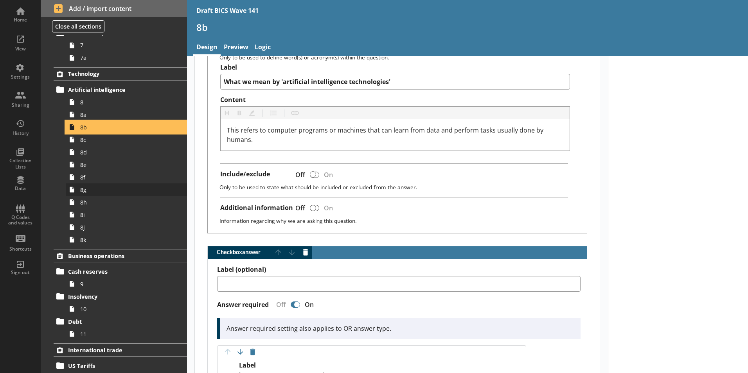
scroll to position [236, 0]
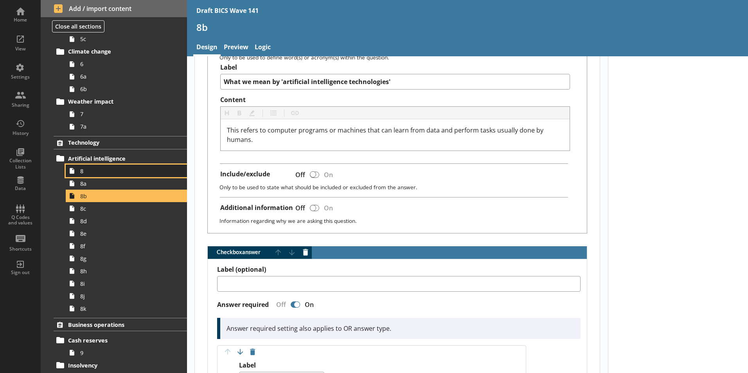
click at [82, 175] on span "8" at bounding box center [123, 170] width 87 height 7
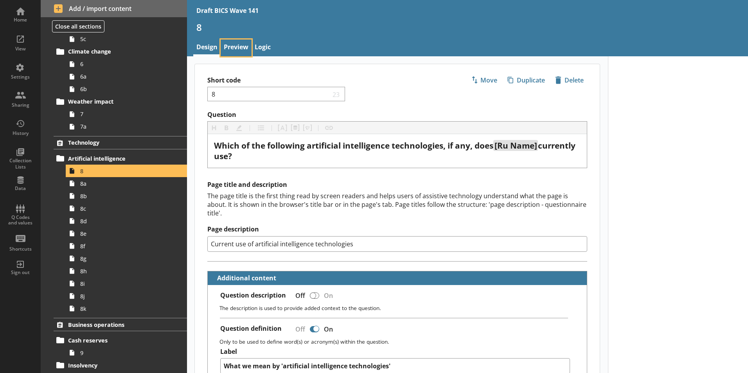
click at [240, 48] on link "Preview" at bounding box center [236, 48] width 31 height 17
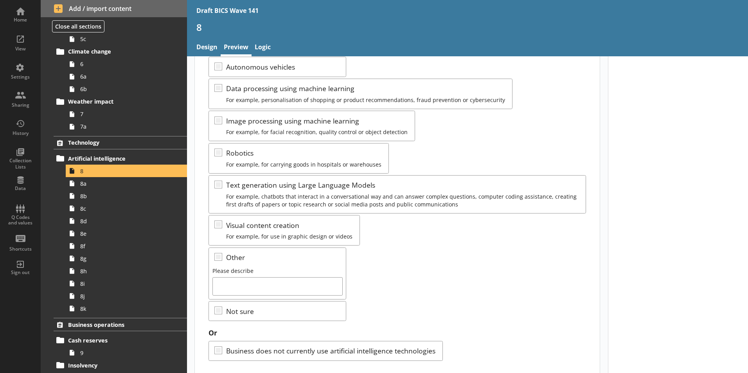
scroll to position [129, 0]
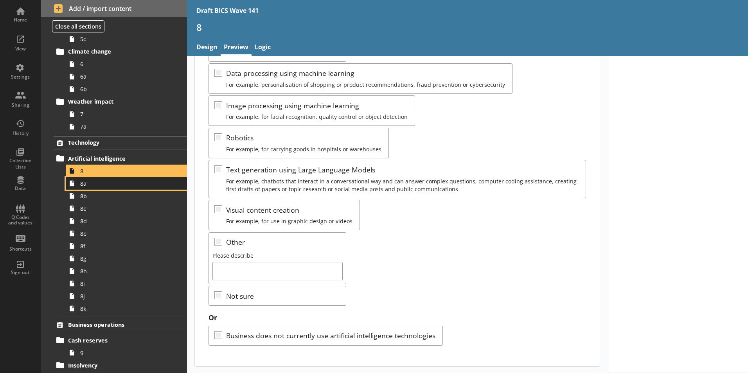
click at [89, 186] on span "8a" at bounding box center [123, 183] width 87 height 7
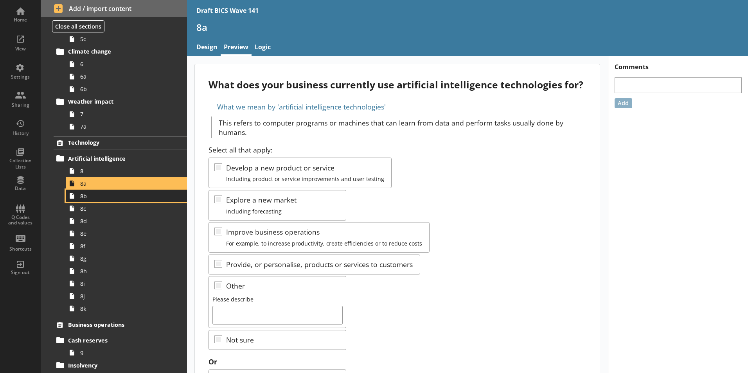
click at [85, 199] on span "8b" at bounding box center [123, 196] width 87 height 7
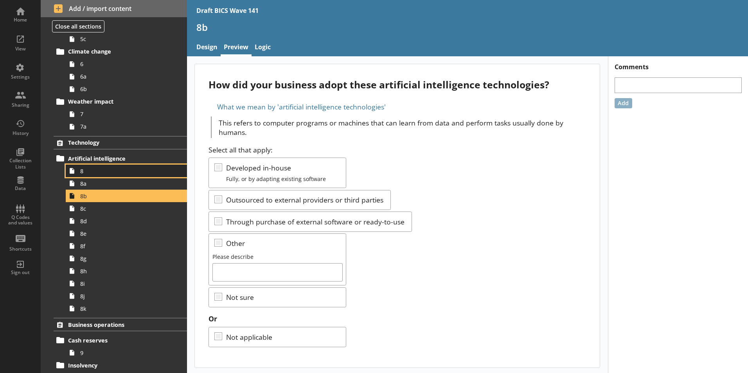
click at [87, 171] on span "8" at bounding box center [123, 170] width 87 height 7
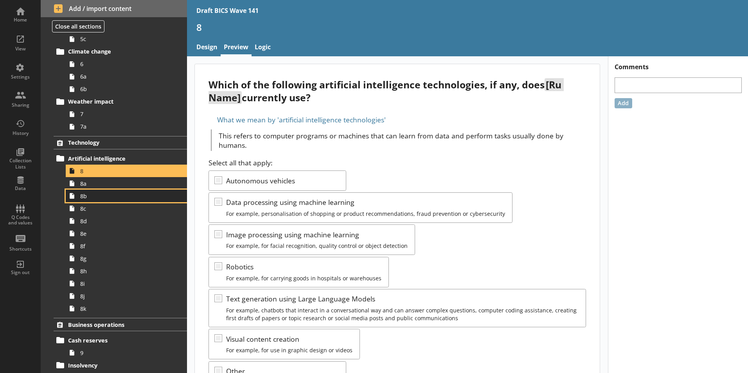
click at [85, 200] on link "8b" at bounding box center [126, 196] width 121 height 13
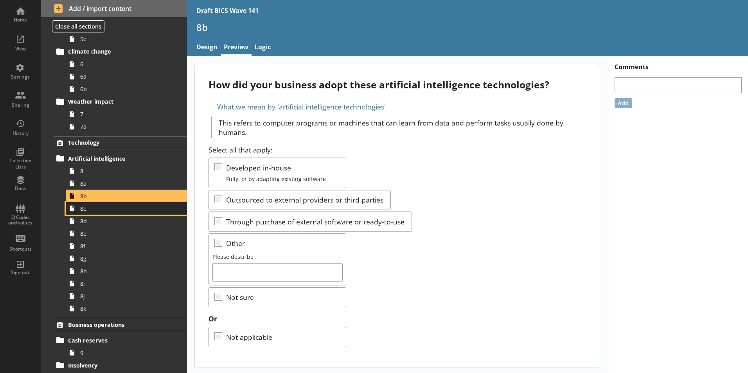
click at [83, 211] on span "8c" at bounding box center [123, 208] width 87 height 7
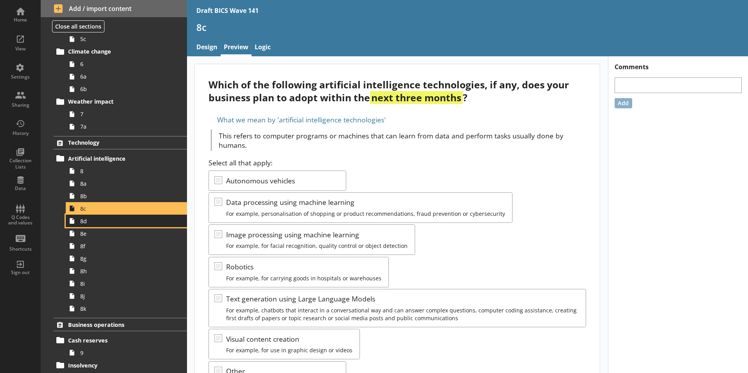
click at [87, 224] on span "8d" at bounding box center [123, 221] width 87 height 7
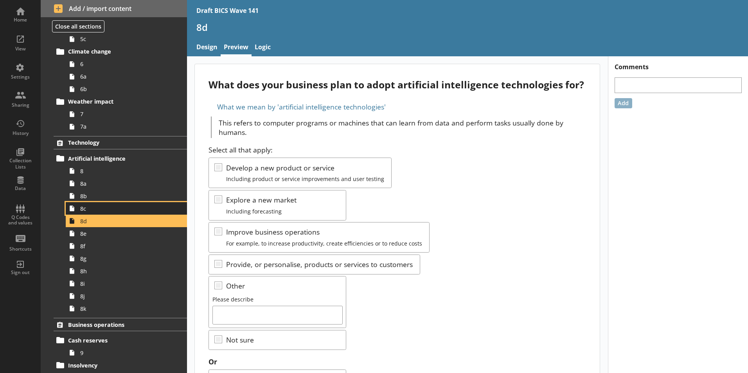
click at [85, 211] on span "8c" at bounding box center [123, 208] width 87 height 7
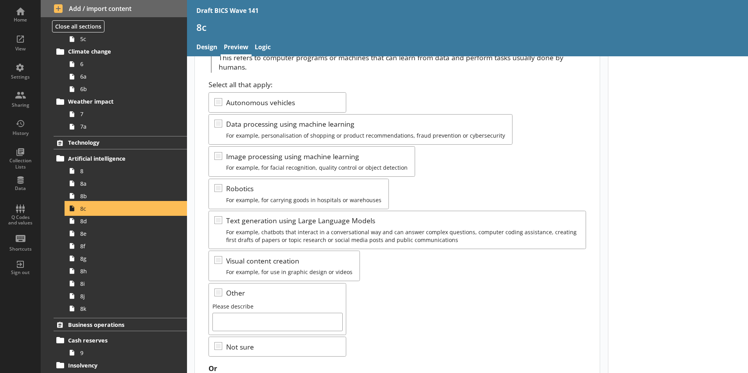
scroll to position [117, 0]
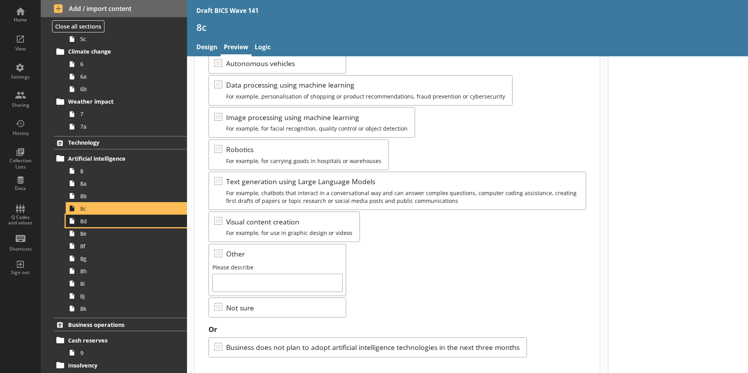
click at [88, 224] on span "8d" at bounding box center [123, 221] width 87 height 7
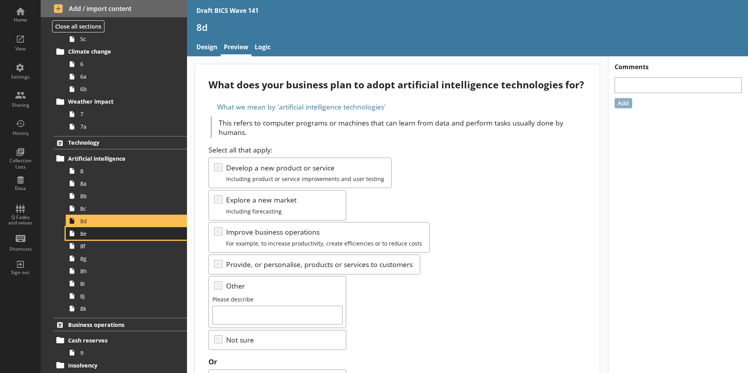
click at [86, 234] on span "8e" at bounding box center [123, 233] width 87 height 7
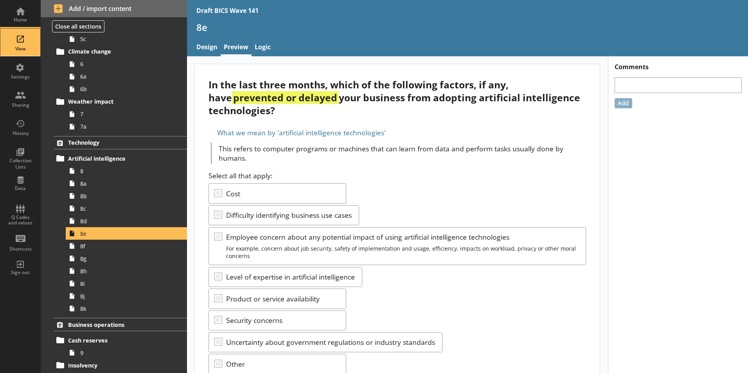
click at [23, 43] on div "View" at bounding box center [20, 42] width 27 height 27
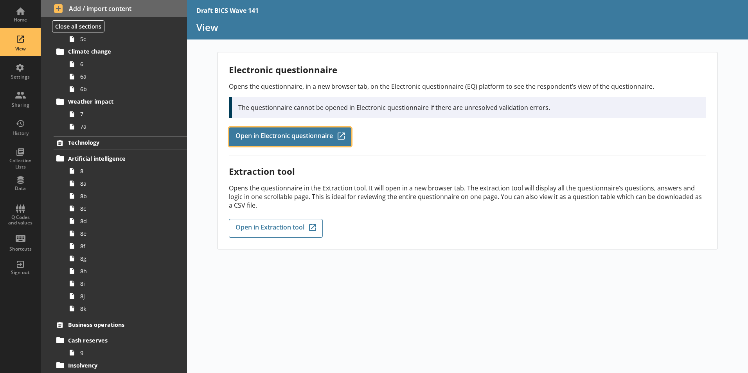
click at [292, 138] on span "Open in Electronic questionnaire" at bounding box center [284, 137] width 97 height 9
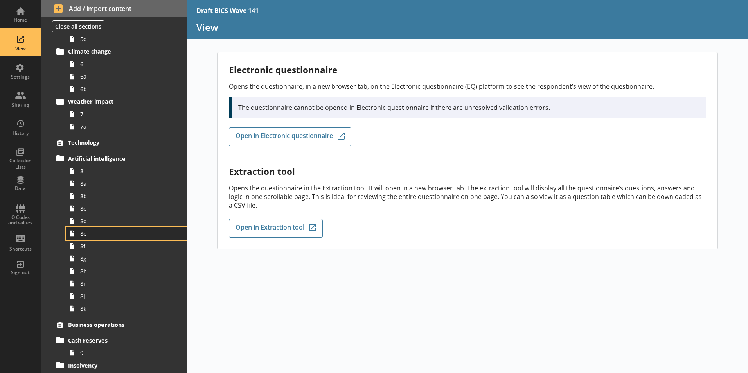
click at [87, 236] on span "8e" at bounding box center [123, 233] width 87 height 7
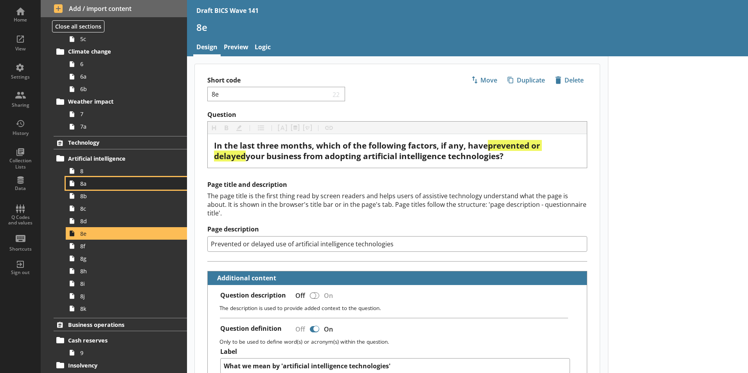
click at [85, 186] on span "8a" at bounding box center [123, 183] width 87 height 7
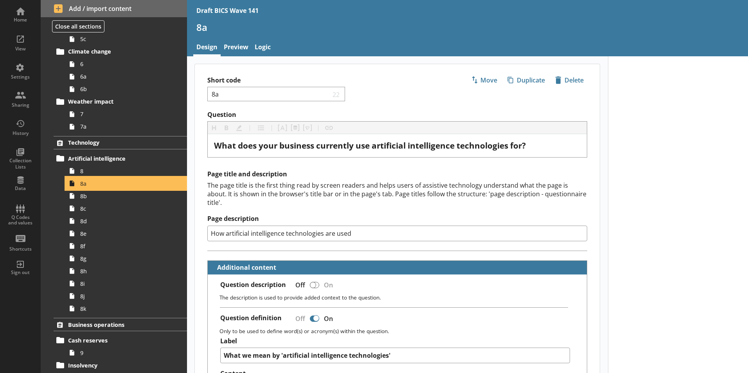
type textarea "x"
click at [235, 48] on link "Preview" at bounding box center [236, 48] width 31 height 17
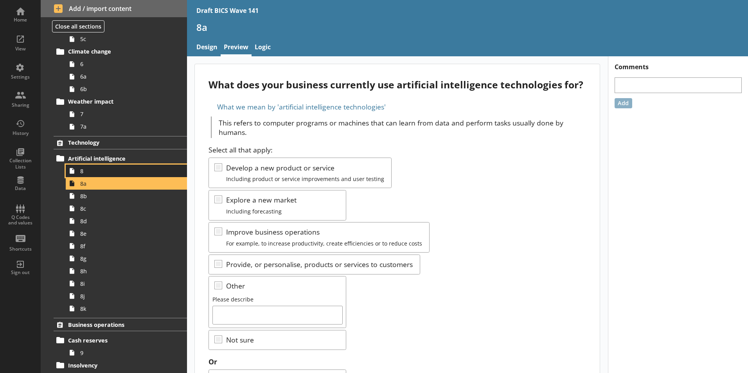
click at [86, 173] on span "8" at bounding box center [123, 170] width 87 height 7
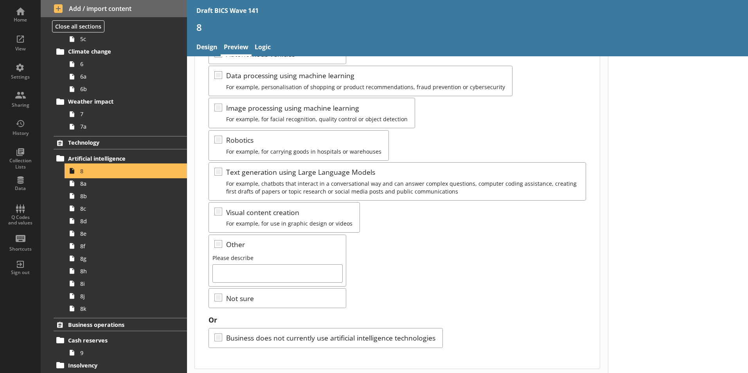
scroll to position [129, 0]
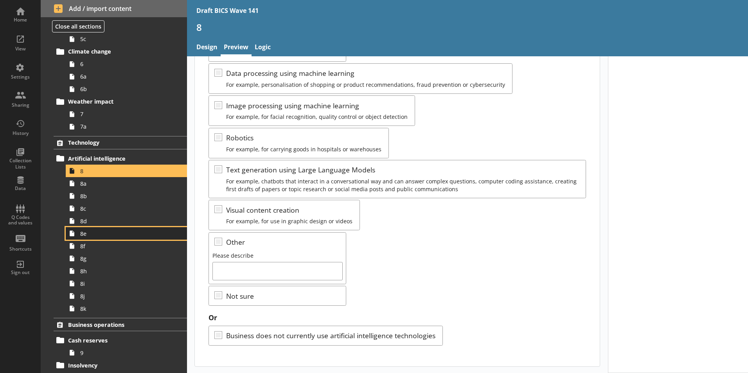
click at [86, 236] on span "8e" at bounding box center [123, 233] width 87 height 7
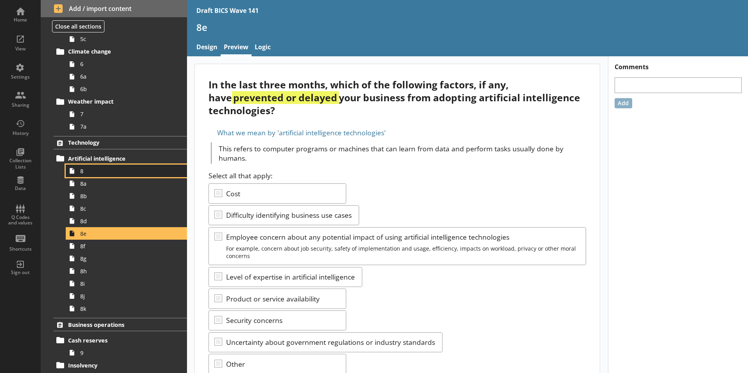
click at [91, 174] on span "8" at bounding box center [123, 170] width 87 height 7
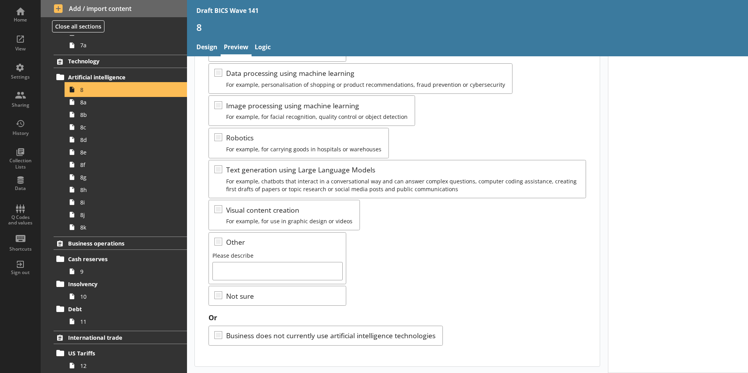
scroll to position [236, 0]
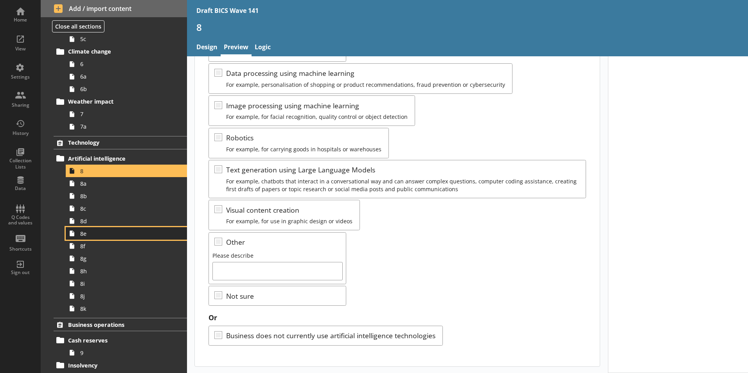
click at [98, 238] on link "8e" at bounding box center [126, 233] width 121 height 13
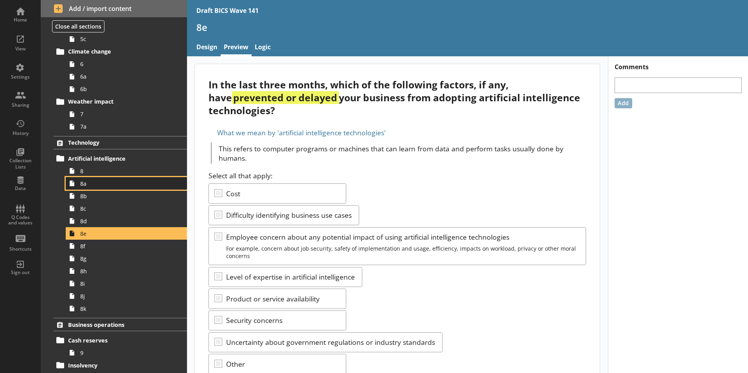
click at [89, 185] on span "8a" at bounding box center [123, 183] width 87 height 7
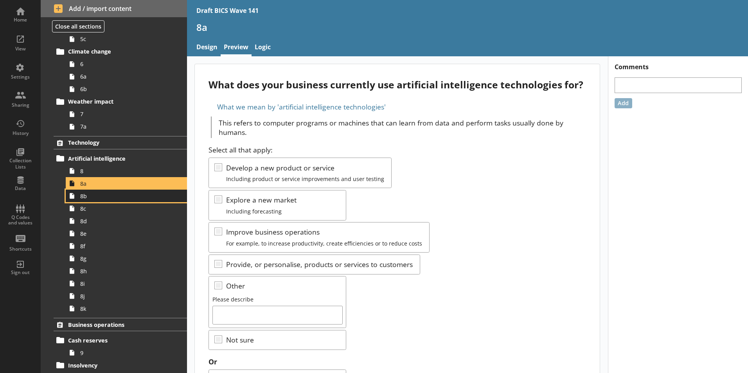
click at [87, 200] on span "8b" at bounding box center [123, 196] width 87 height 7
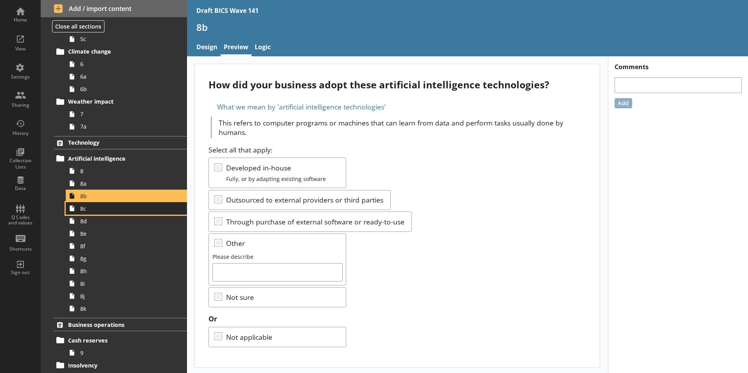
click at [89, 209] on span "8c" at bounding box center [123, 208] width 87 height 7
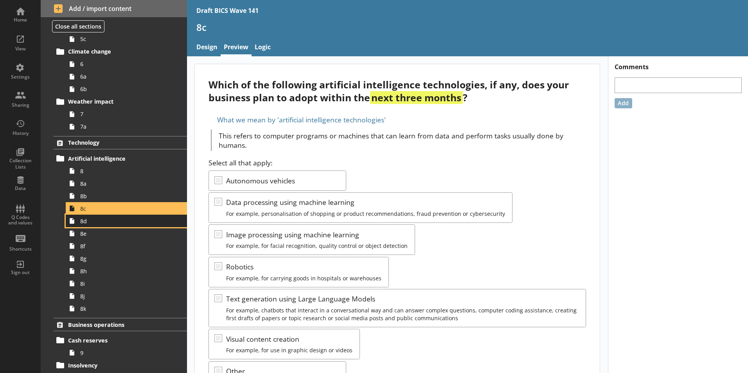
click at [92, 224] on span "8d" at bounding box center [123, 221] width 87 height 7
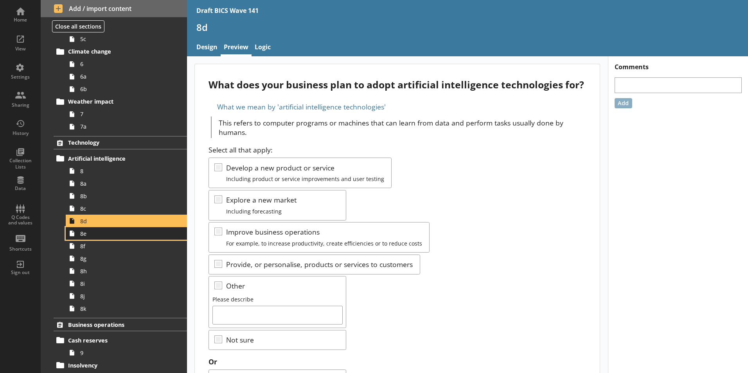
click at [87, 237] on span "8e" at bounding box center [123, 233] width 87 height 7
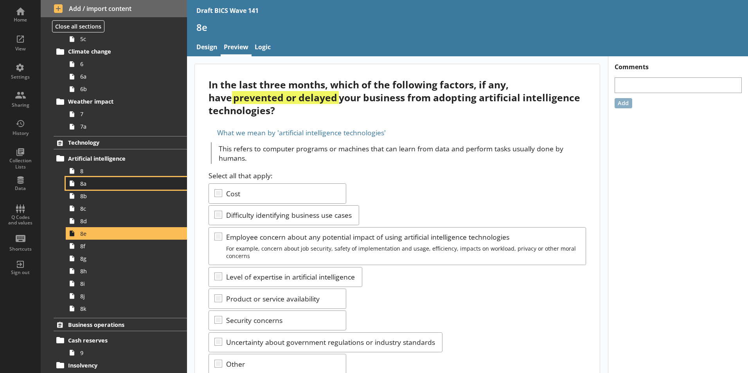
click at [82, 187] on span "8a" at bounding box center [123, 183] width 87 height 7
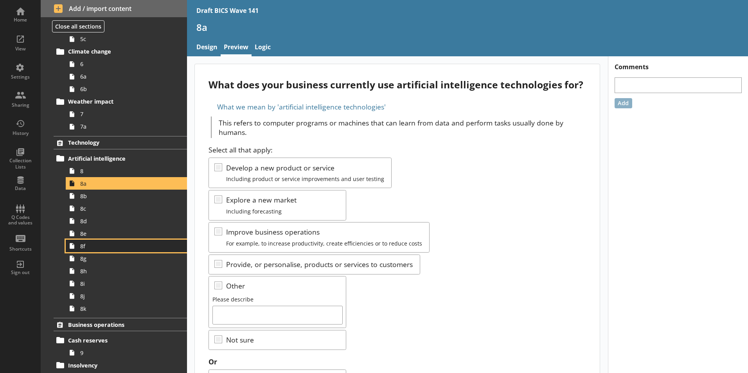
click at [79, 247] on link "8f" at bounding box center [126, 246] width 121 height 13
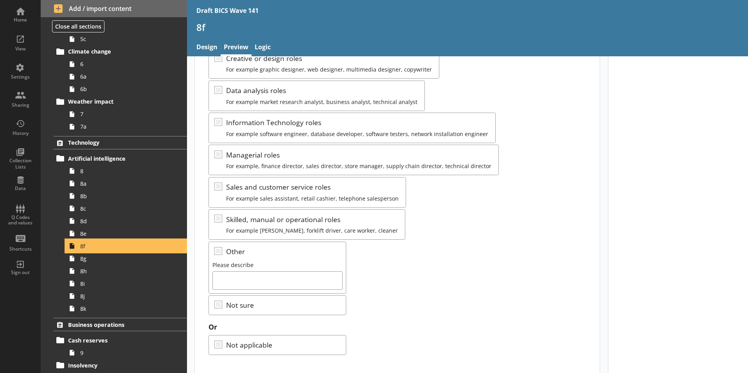
scroll to position [117, 0]
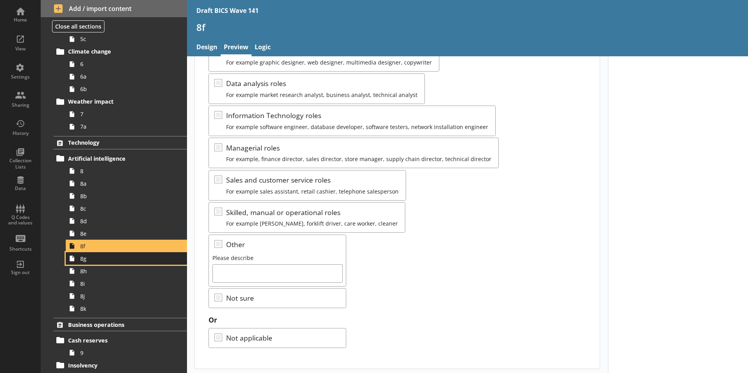
click at [82, 263] on link "8g" at bounding box center [126, 258] width 121 height 13
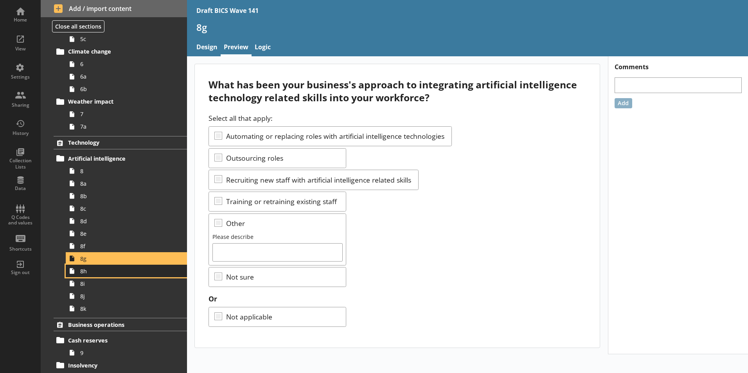
click at [88, 273] on span "8h" at bounding box center [123, 271] width 87 height 7
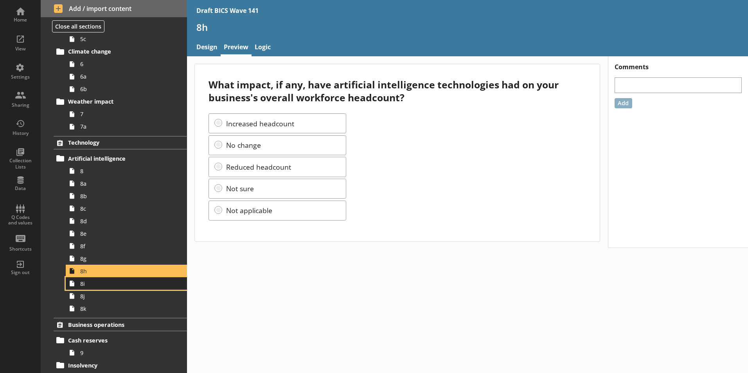
click at [86, 285] on span "8i" at bounding box center [123, 283] width 87 height 7
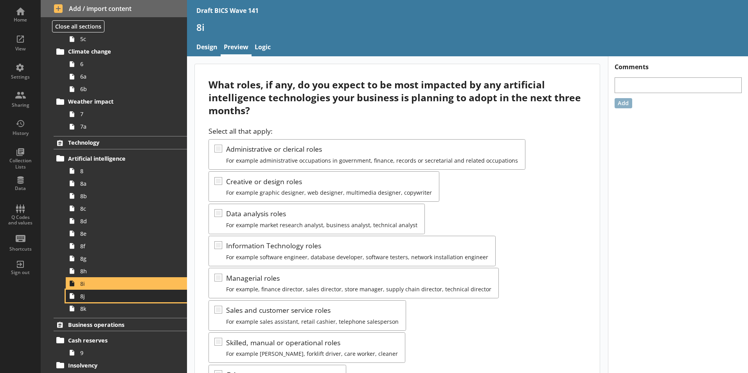
click at [81, 297] on span "8j" at bounding box center [123, 296] width 87 height 7
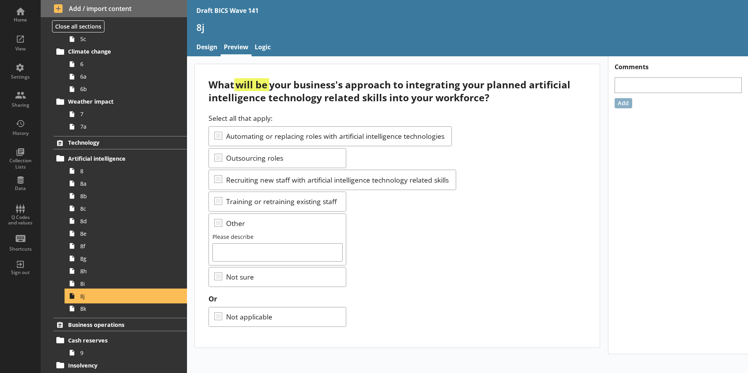
click at [102, 297] on span "8j" at bounding box center [123, 296] width 87 height 7
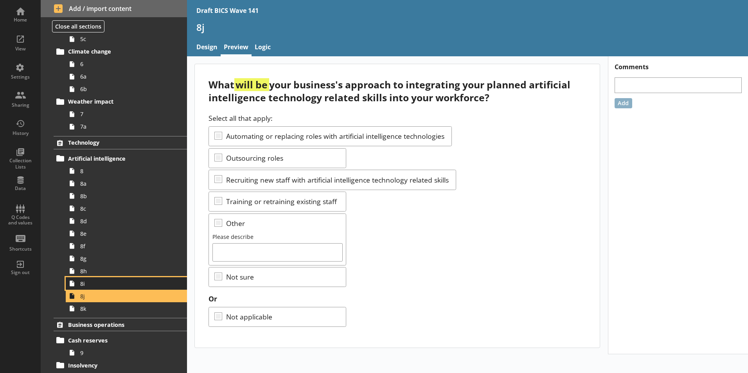
click at [85, 286] on span "8i" at bounding box center [123, 283] width 87 height 7
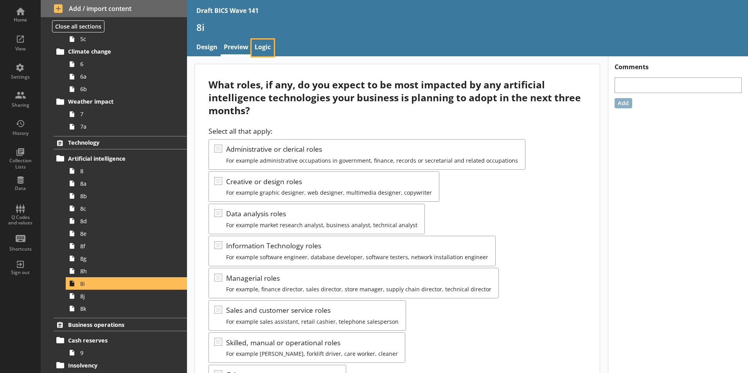
click at [268, 45] on link "Logic" at bounding box center [263, 48] width 22 height 17
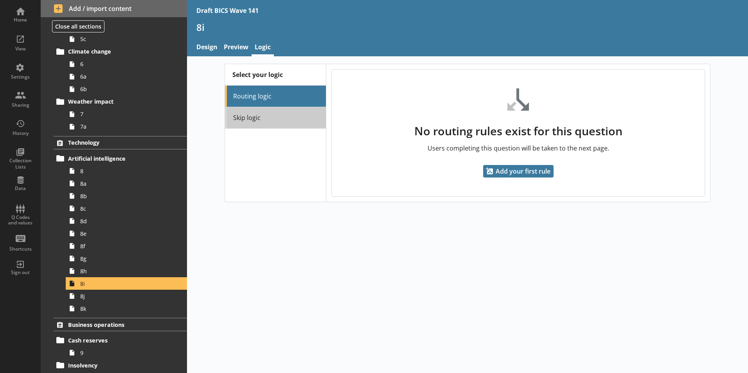
click at [269, 113] on link "Skip logic" at bounding box center [275, 118] width 101 height 22
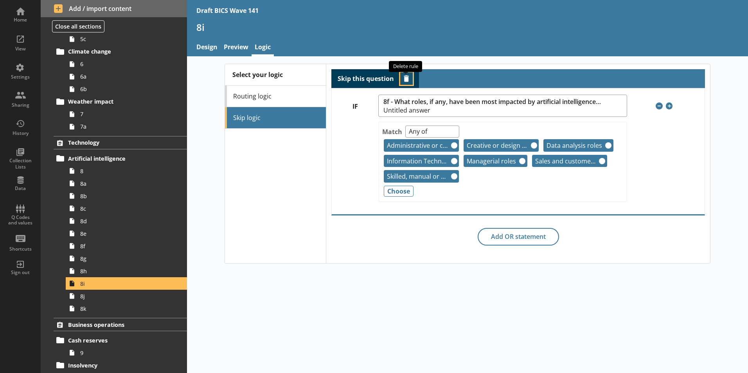
click at [408, 79] on button "Delete routing rule" at bounding box center [406, 78] width 13 height 13
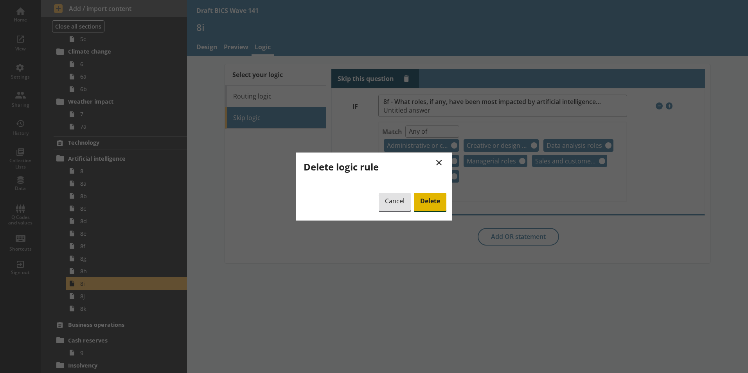
click at [431, 203] on span "Delete" at bounding box center [430, 202] width 32 height 18
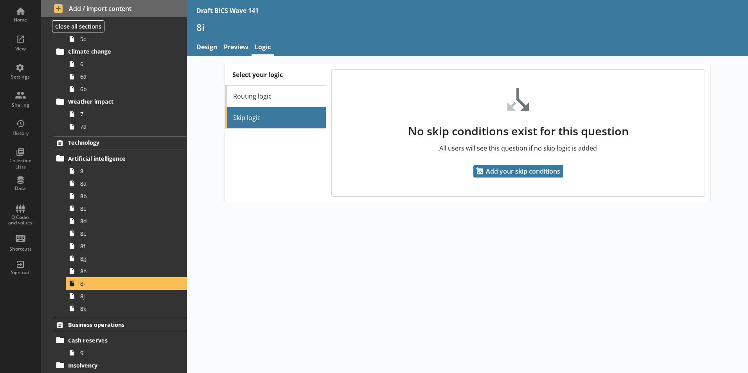
click at [286, 284] on div "Select your logic Routing logic Skip logic No skip conditions exist for this qu…" at bounding box center [467, 214] width 561 height 317
click at [86, 245] on span "8f" at bounding box center [123, 246] width 87 height 7
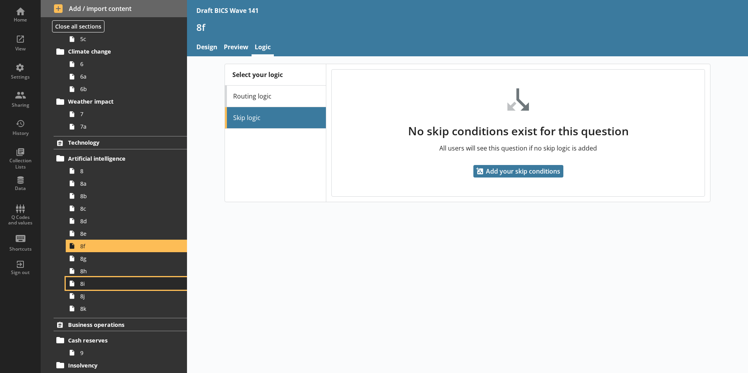
click at [88, 287] on span "8i" at bounding box center [123, 283] width 87 height 7
